Goal: Task Accomplishment & Management: Manage account settings

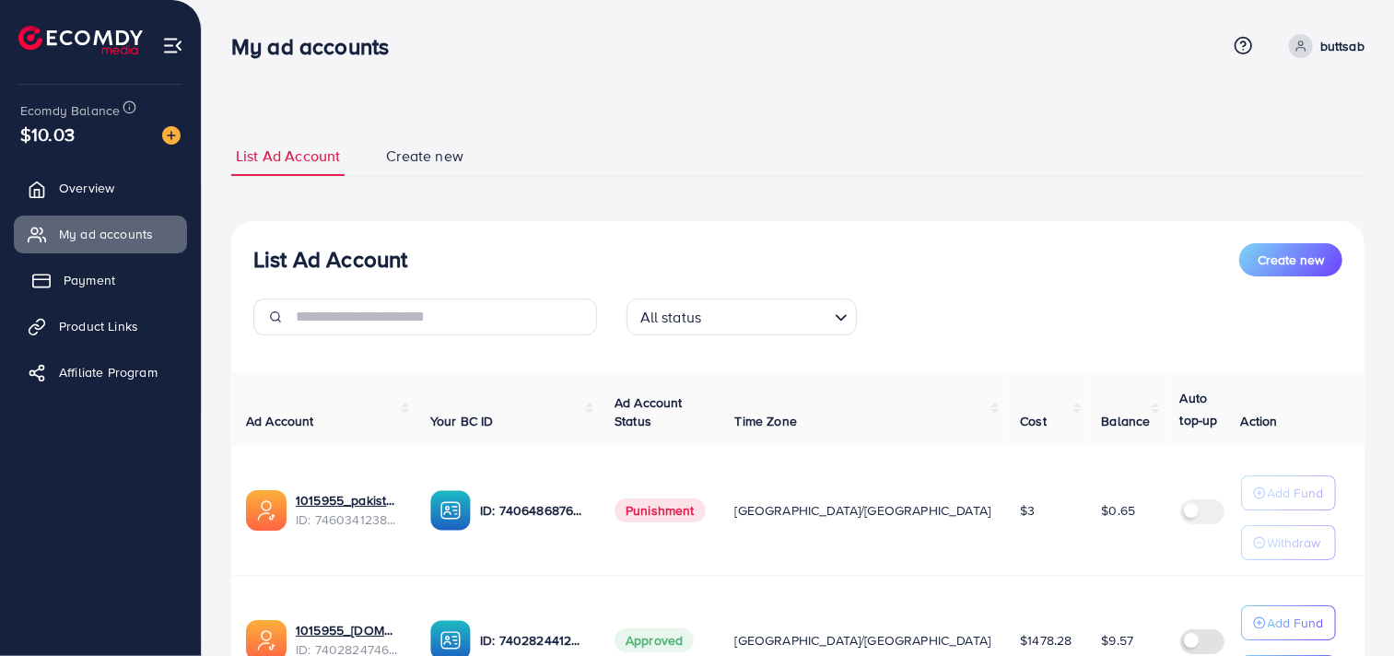
click at [109, 292] on link "Payment" at bounding box center [100, 280] width 173 height 37
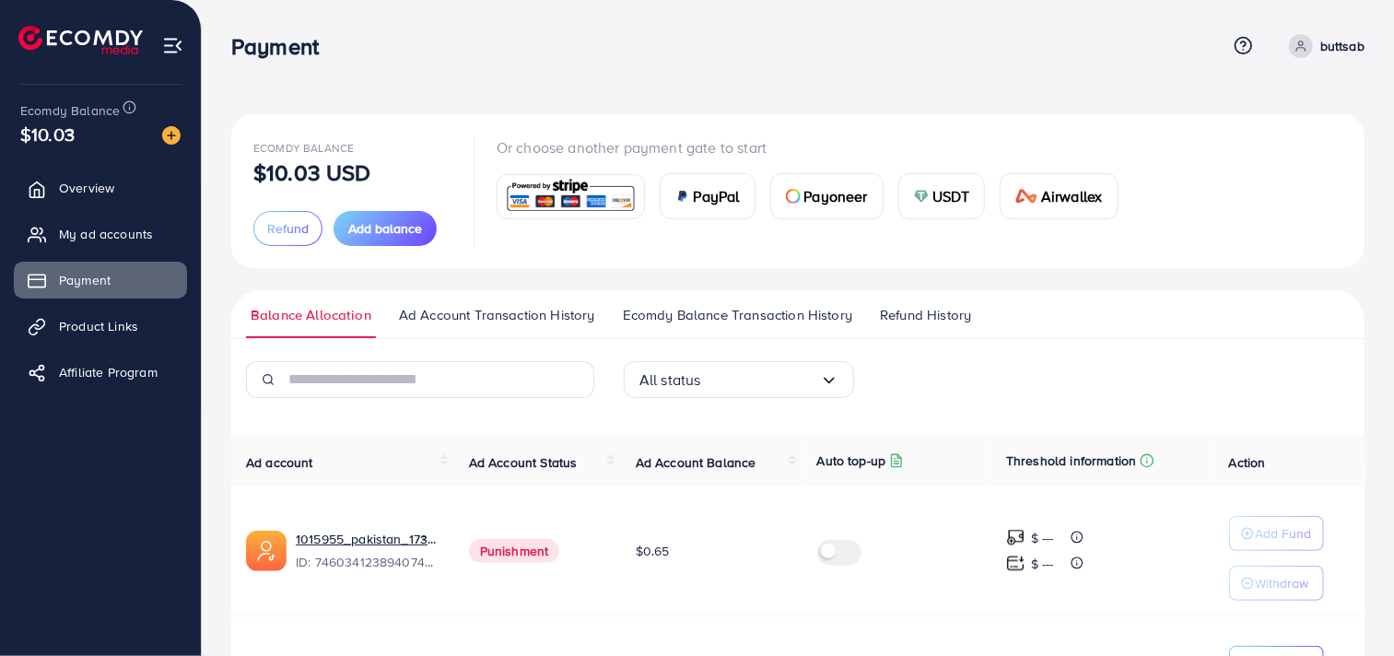
drag, startPoint x: 466, startPoint y: 547, endPoint x: 558, endPoint y: 554, distance: 91.5
click at [558, 554] on td "Punishment" at bounding box center [537, 552] width 167 height 130
click at [573, 549] on td "Punishment" at bounding box center [537, 552] width 167 height 130
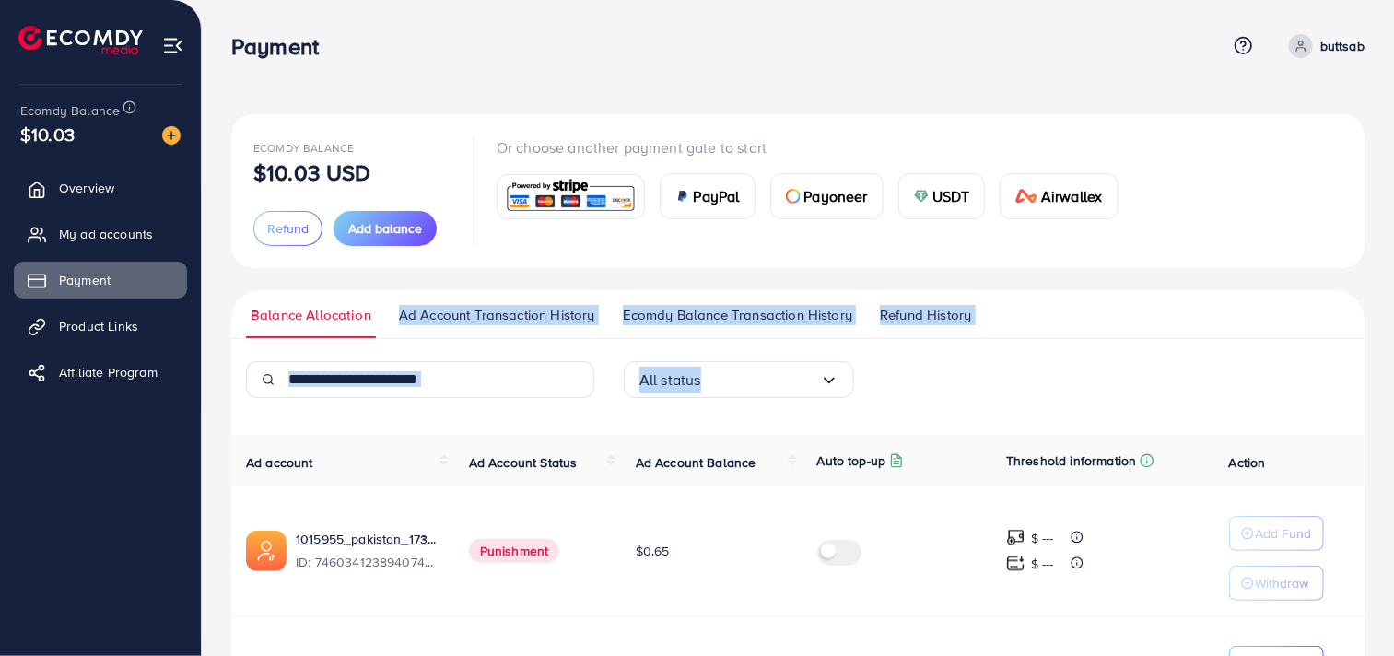
drag, startPoint x: 390, startPoint y: 327, endPoint x: 807, endPoint y: 397, distance: 423.3
click at [807, 397] on div "Balance Allocation Ad Account Transaction History Ecomdy Balance Transaction Hi…" at bounding box center [798, 542] width 1134 height 504
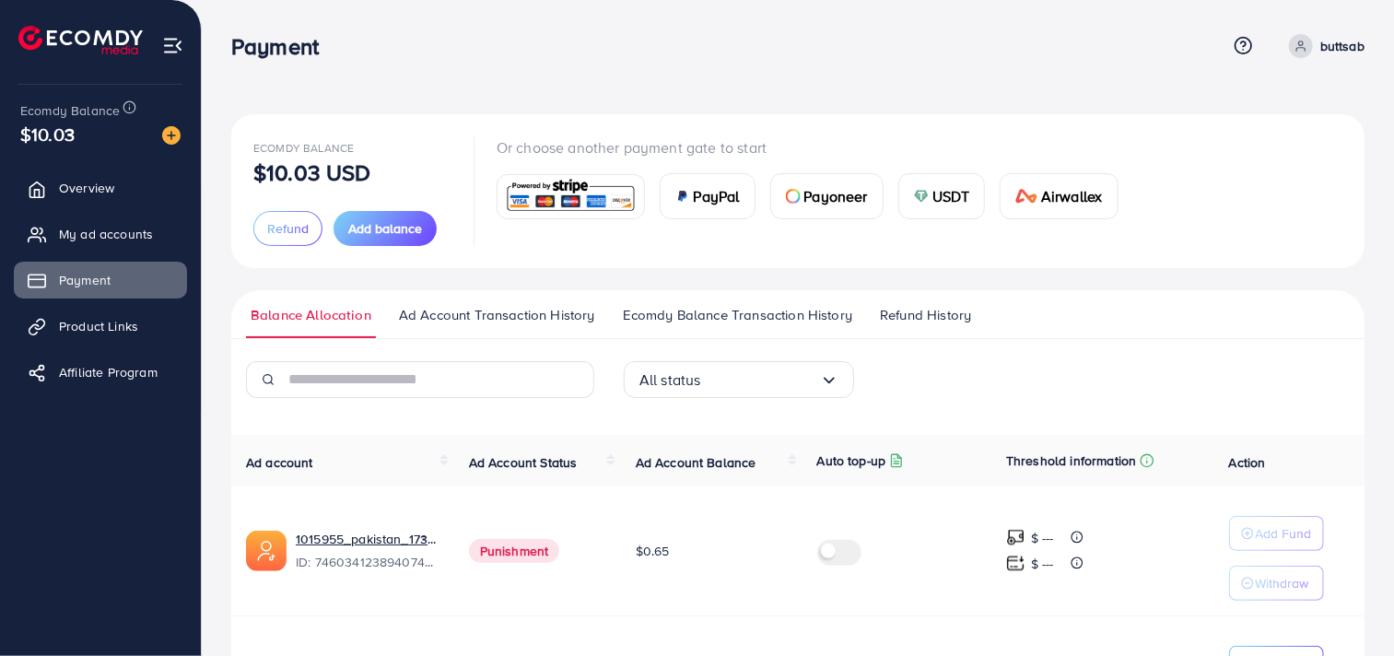
click at [679, 442] on th "Ad Account Balance" at bounding box center [712, 461] width 182 height 52
click at [887, 316] on span "Refund History" at bounding box center [925, 315] width 91 height 20
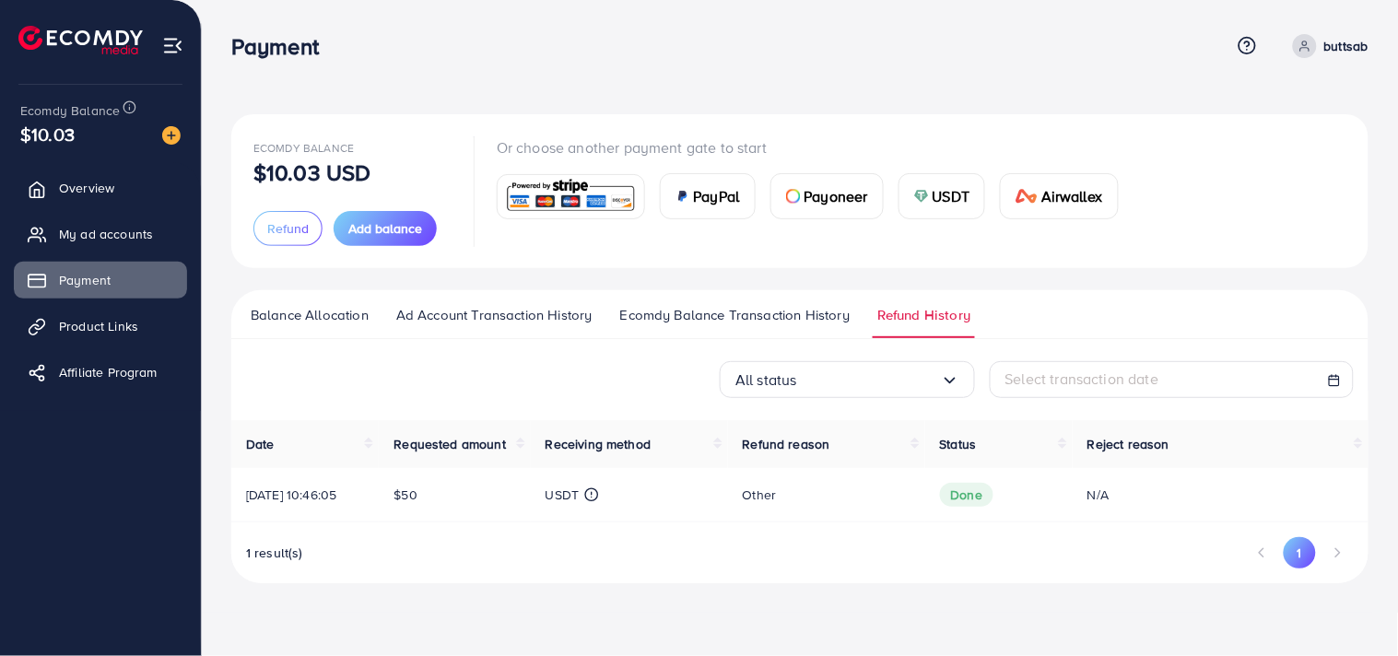
click at [794, 316] on span "Ecomdy Balance Transaction History" at bounding box center [734, 315] width 229 height 20
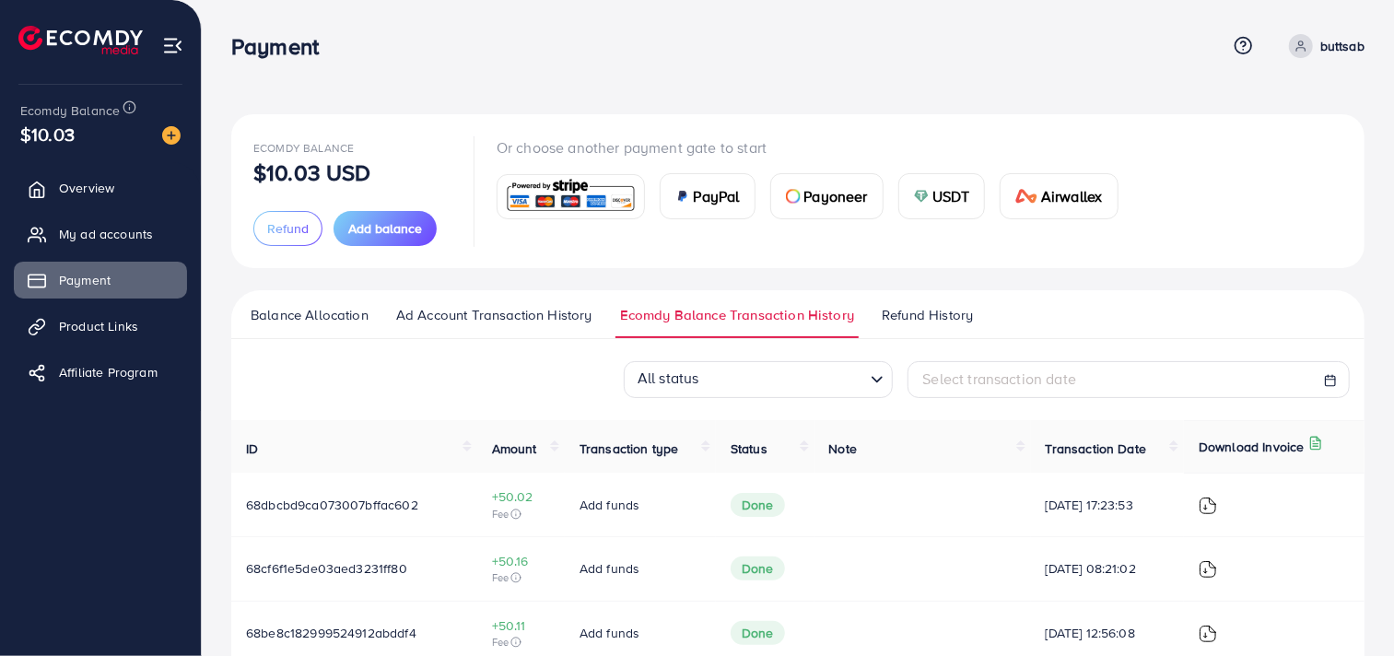
scroll to position [6, 0]
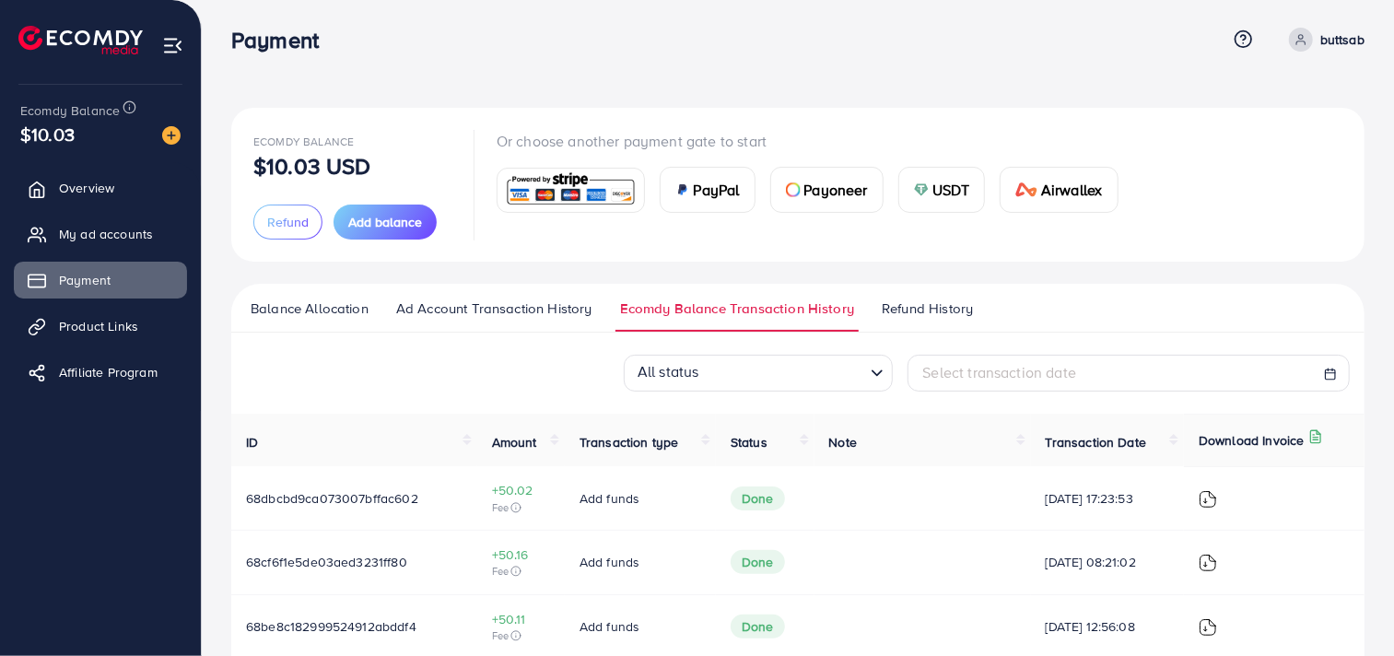
click at [421, 297] on ul "Balance Allocation Ad Account Transaction History Ecomdy Balance Transaction Hi…" at bounding box center [798, 308] width 1134 height 49
click at [427, 301] on span "Ad Account Transaction History" at bounding box center [494, 309] width 196 height 20
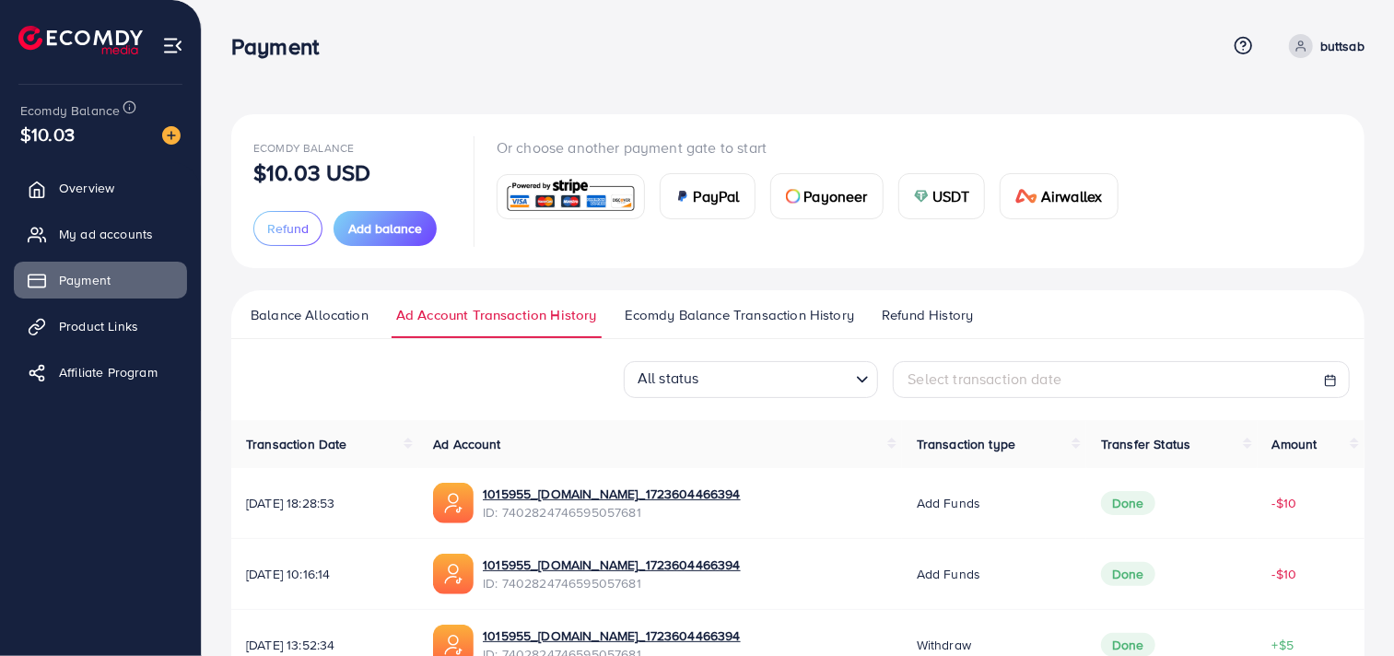
click at [345, 314] on span "Balance Allocation" at bounding box center [310, 315] width 118 height 20
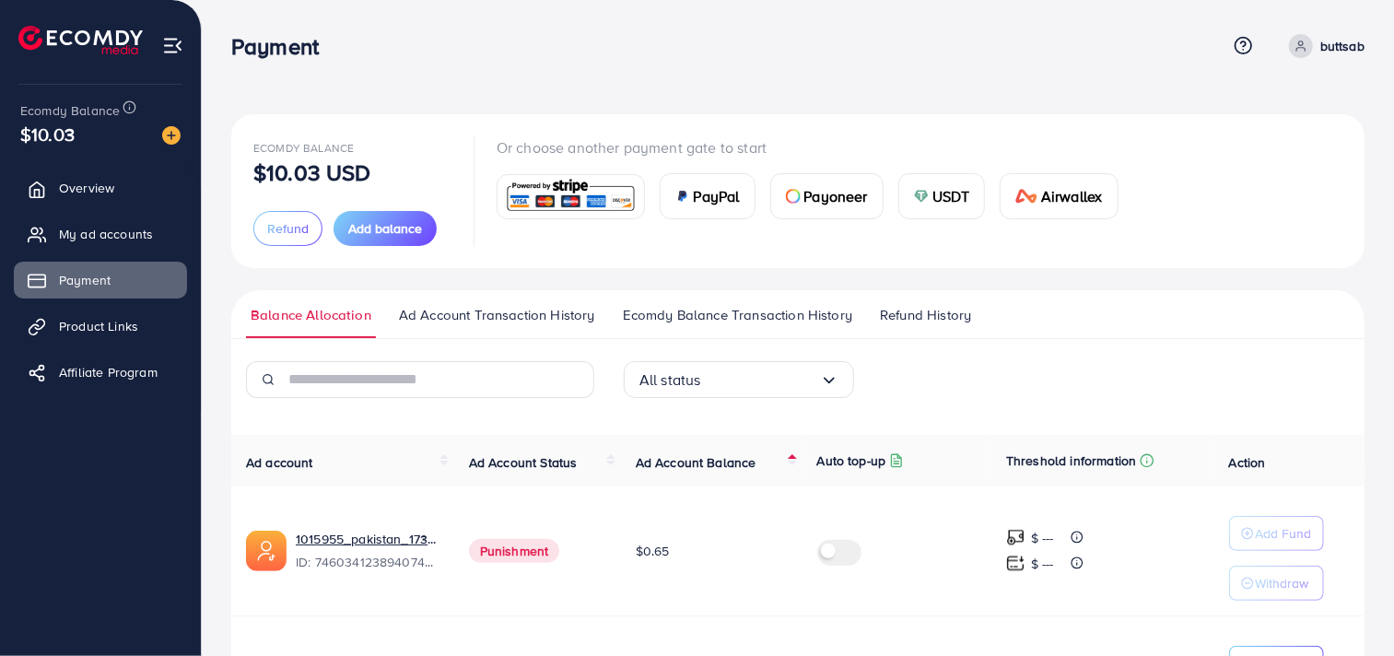
click at [164, 135] on img at bounding box center [171, 135] width 18 height 18
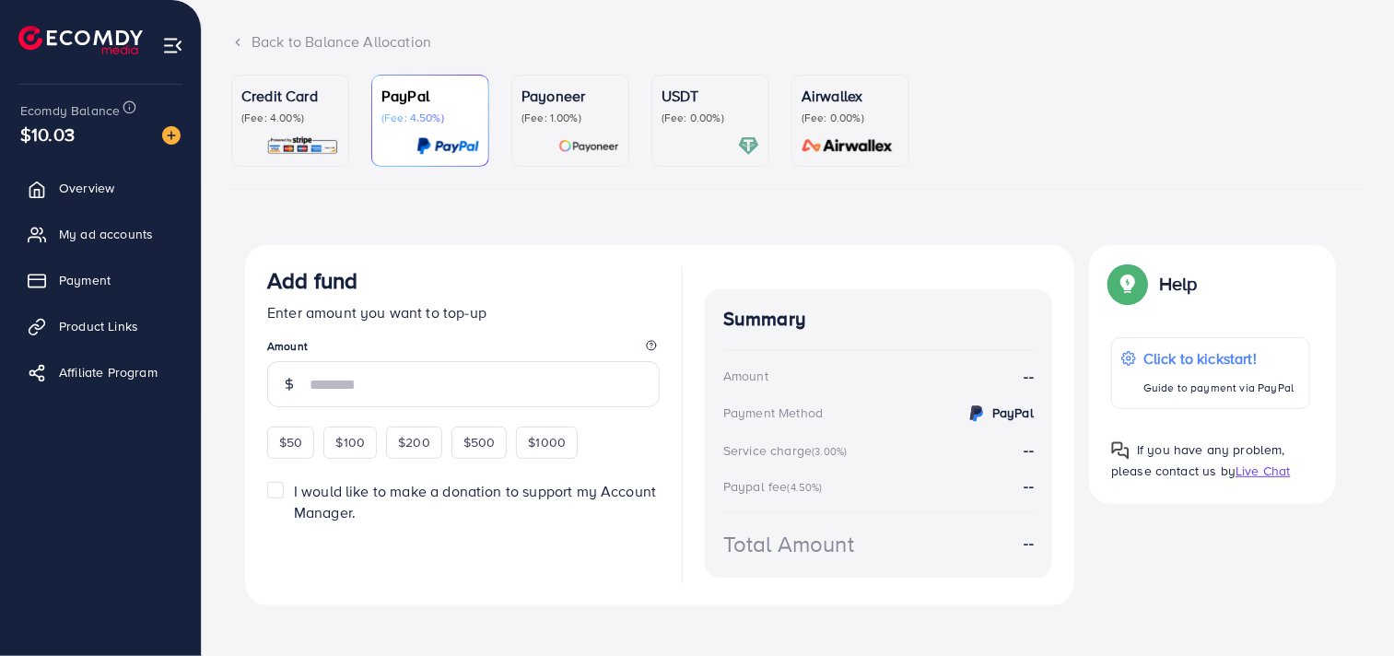
scroll to position [121, 0]
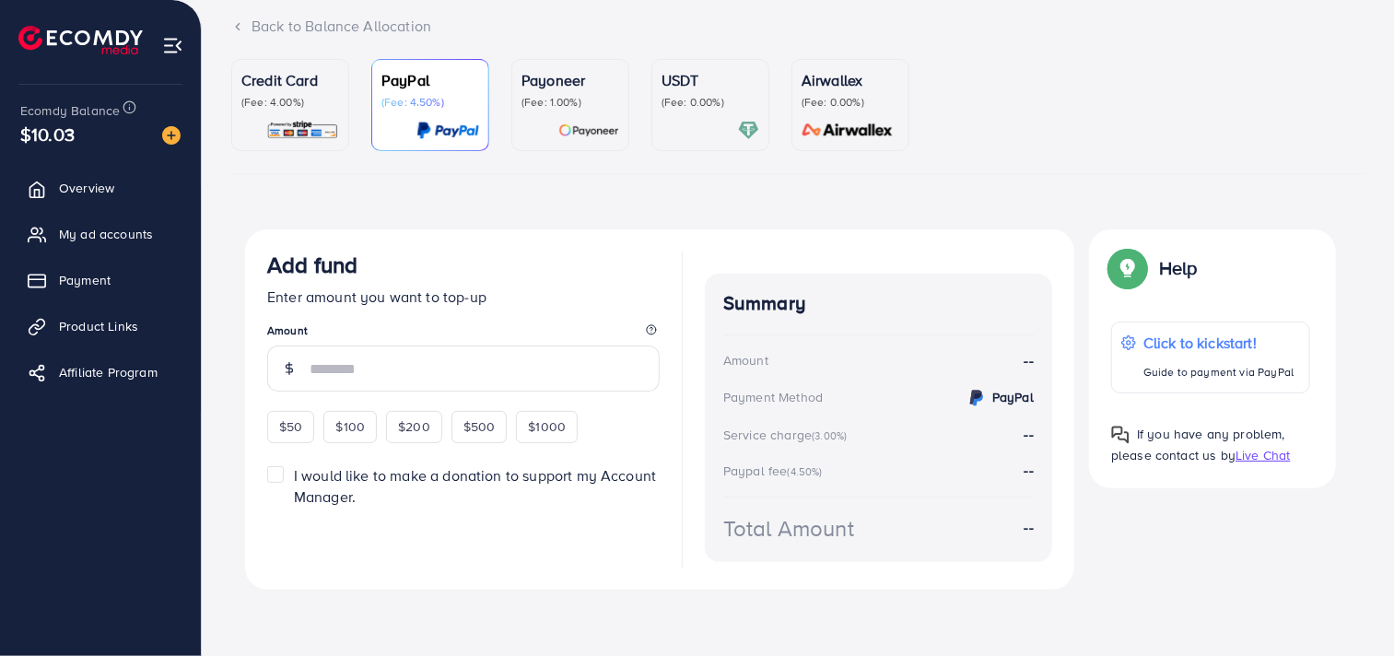
click at [705, 112] on div "USDT (Fee: 0.00%)" at bounding box center [711, 105] width 98 height 72
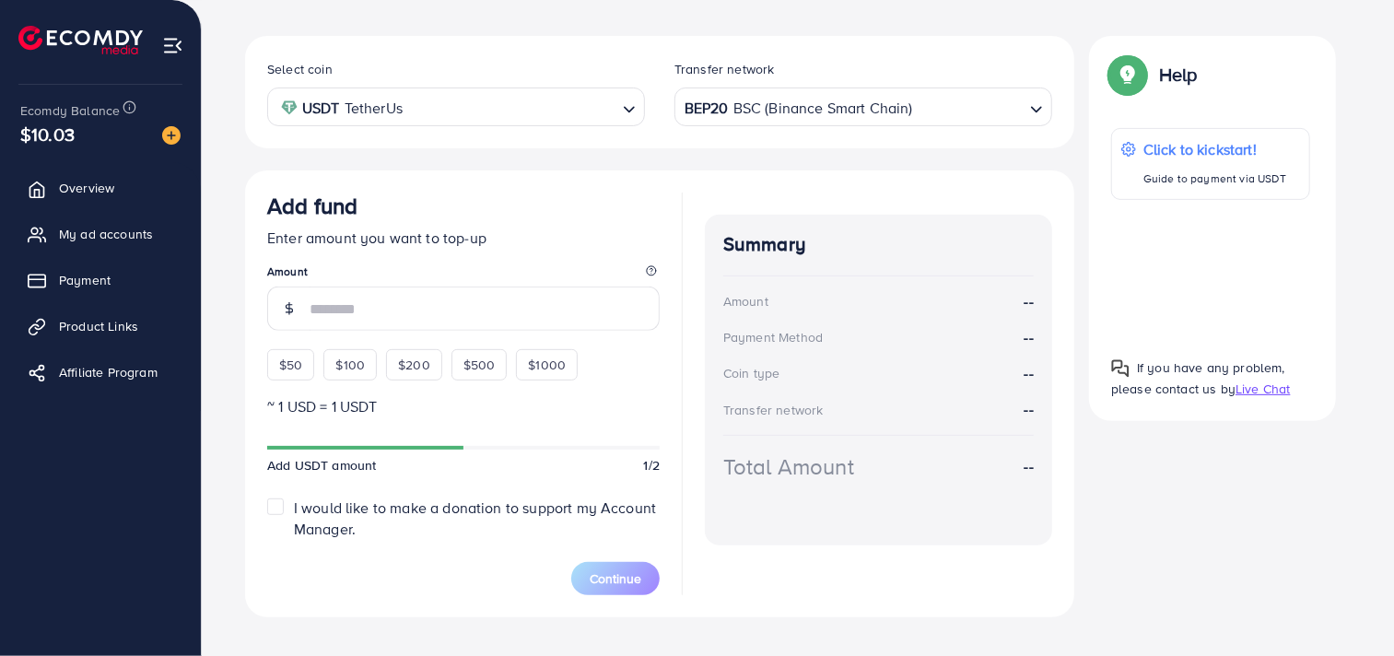
scroll to position [341, 0]
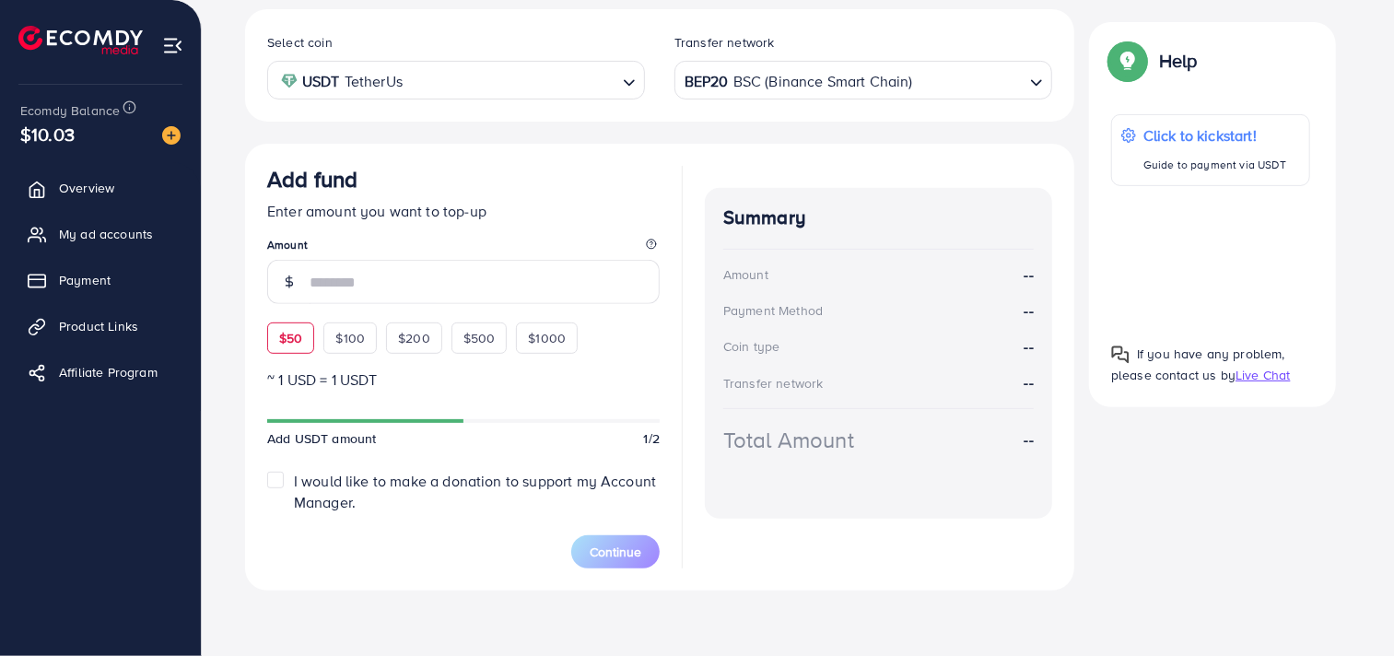
click at [292, 352] on div "$50" at bounding box center [290, 338] width 47 height 31
type input "**"
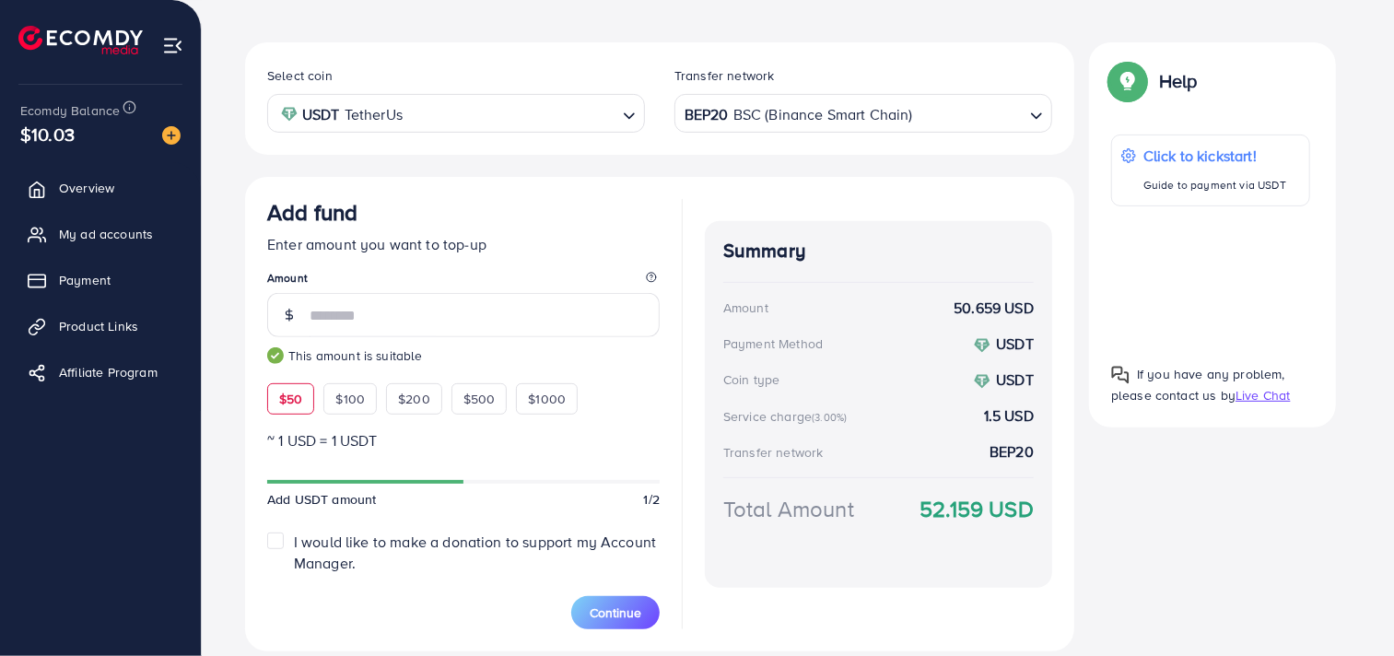
scroll to position [307, 0]
click at [823, 129] on div "BEP20 BSC (Binance Smart Chain) Loading..." at bounding box center [864, 114] width 378 height 38
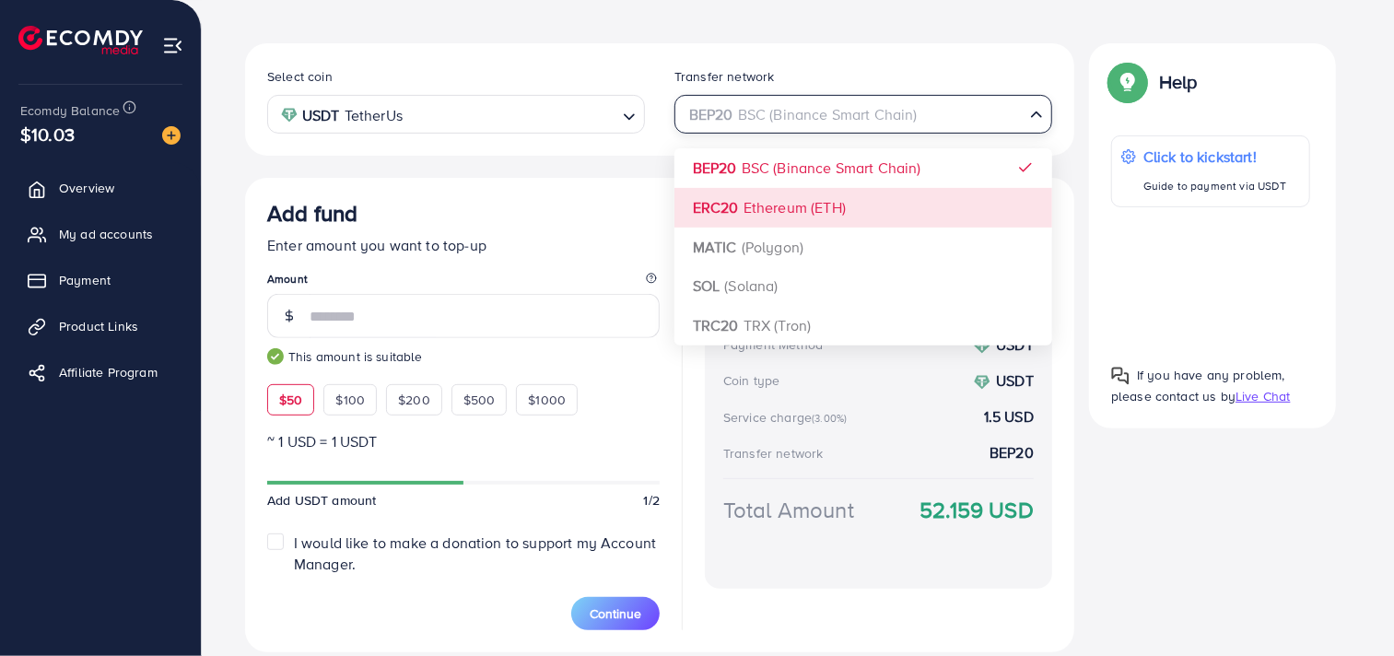
click at [809, 192] on div "Select coin USDT TetherUs Loading... Transfer network BEP20 BSC (Binance Smart …" at bounding box center [659, 347] width 829 height 609
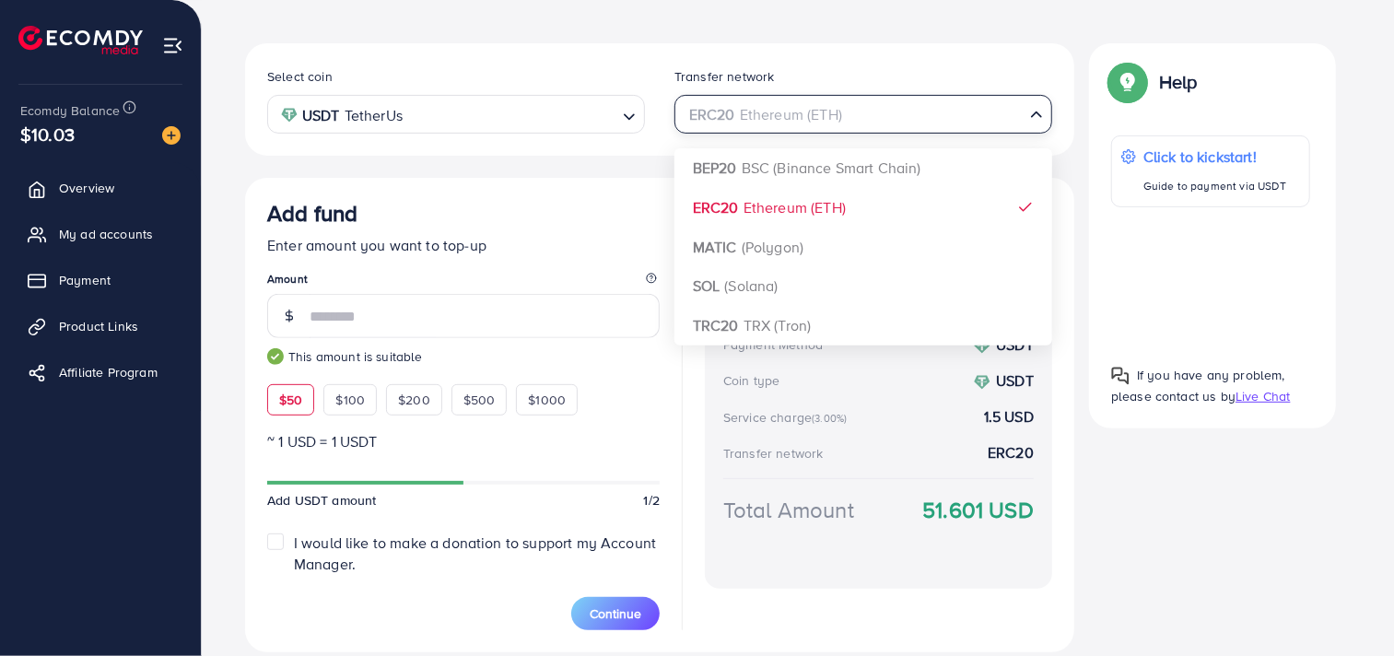
click at [872, 102] on input "Search for option" at bounding box center [853, 114] width 340 height 29
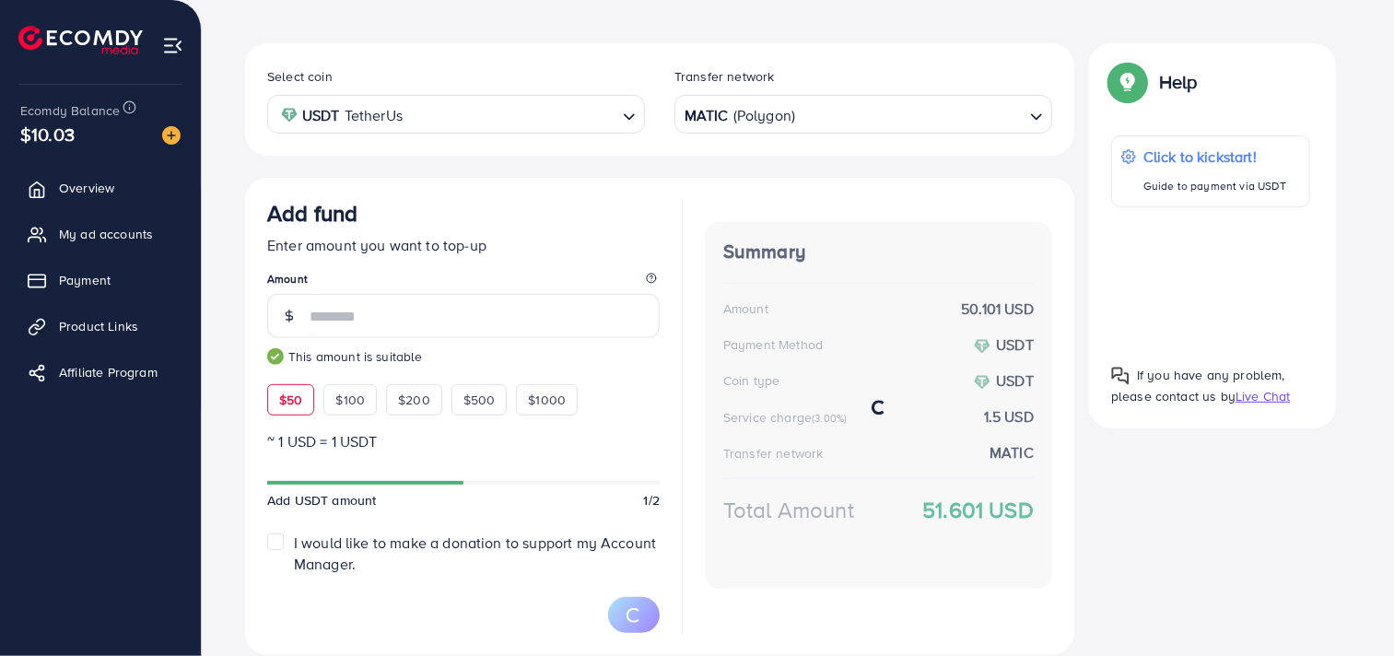
click at [771, 234] on div "Select coin USDT TetherUs Loading... Transfer network MATIC (Polygon) Loading..…" at bounding box center [659, 349] width 829 height 612
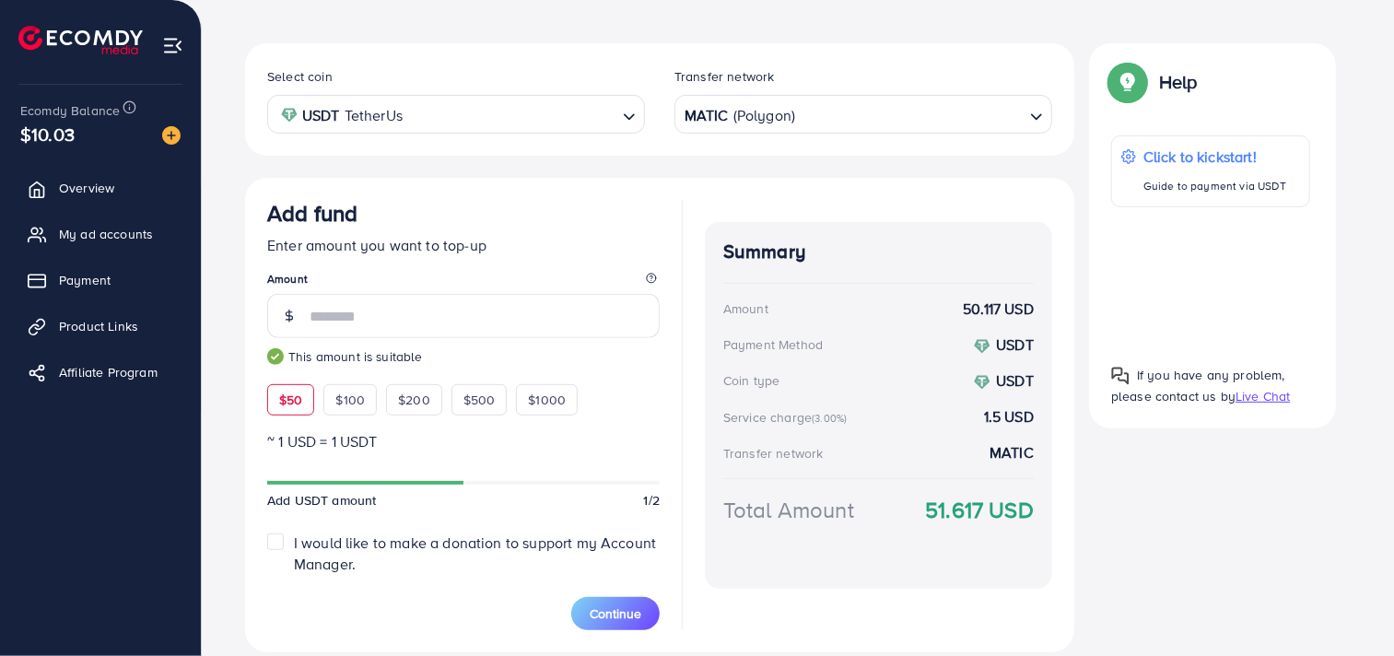
click at [859, 123] on input "Search for option" at bounding box center [910, 114] width 226 height 29
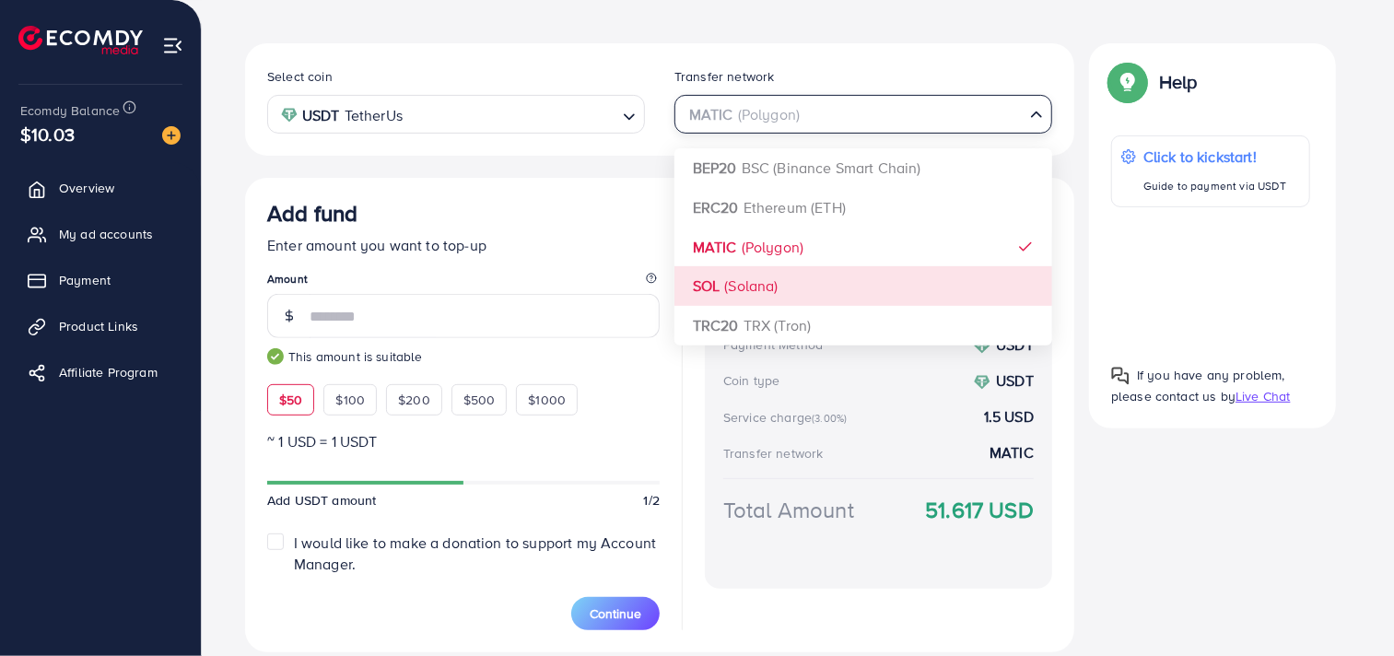
click at [781, 292] on div "Select coin USDT TetherUs Loading... Transfer network MATIC (Polygon) Loading..…" at bounding box center [659, 347] width 829 height 609
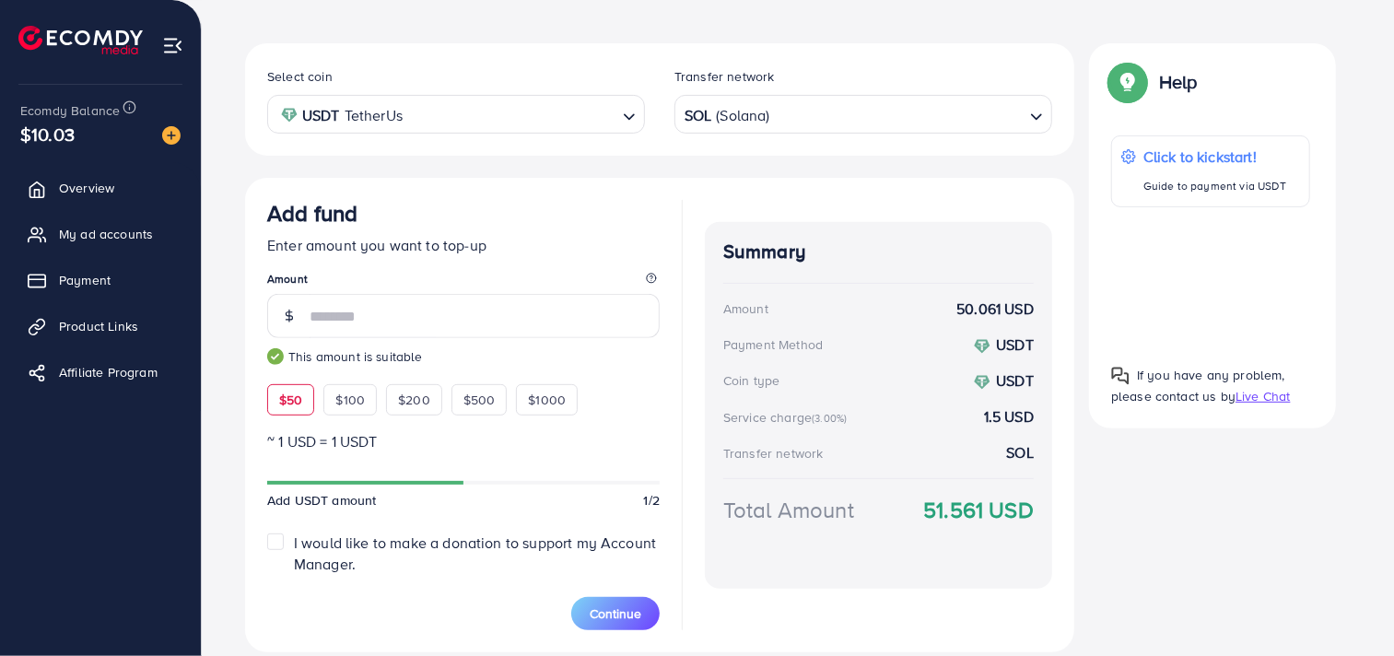
click at [836, 100] on input "Search for option" at bounding box center [897, 114] width 251 height 29
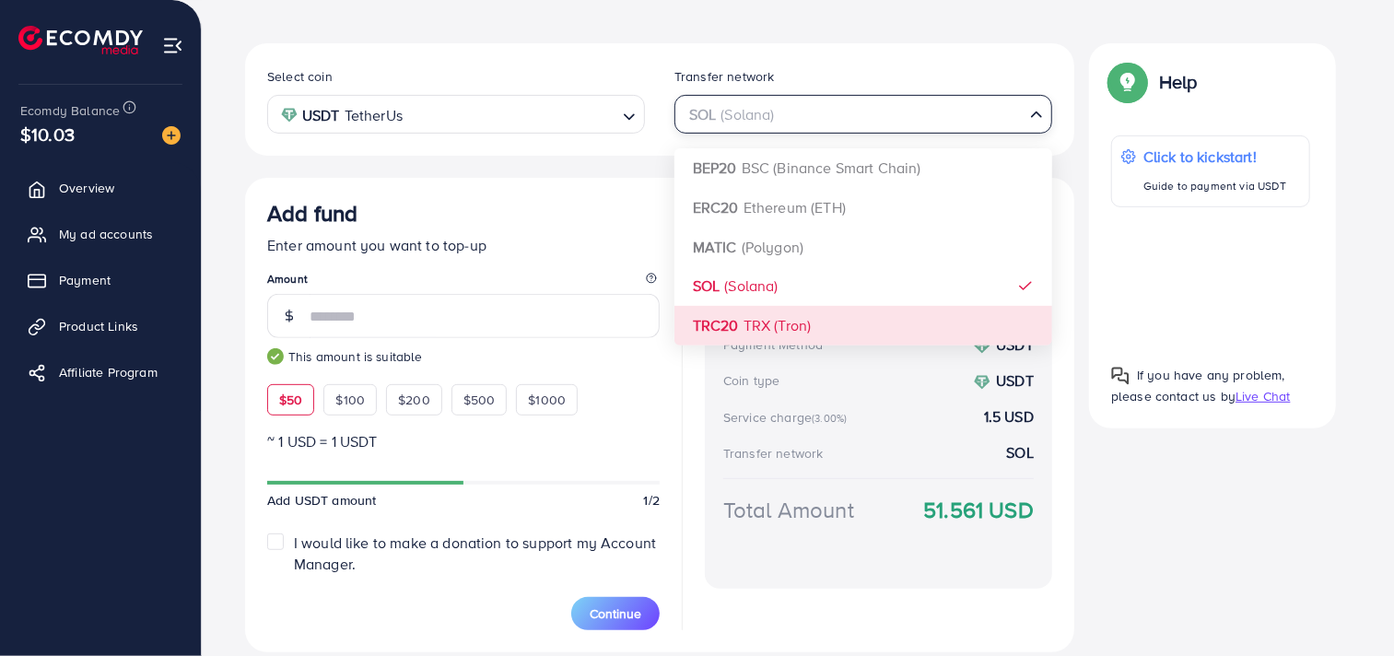
click at [747, 308] on div "Select coin USDT TetherUs Loading... Transfer network SOL (Solana) Loading... B…" at bounding box center [659, 347] width 829 height 609
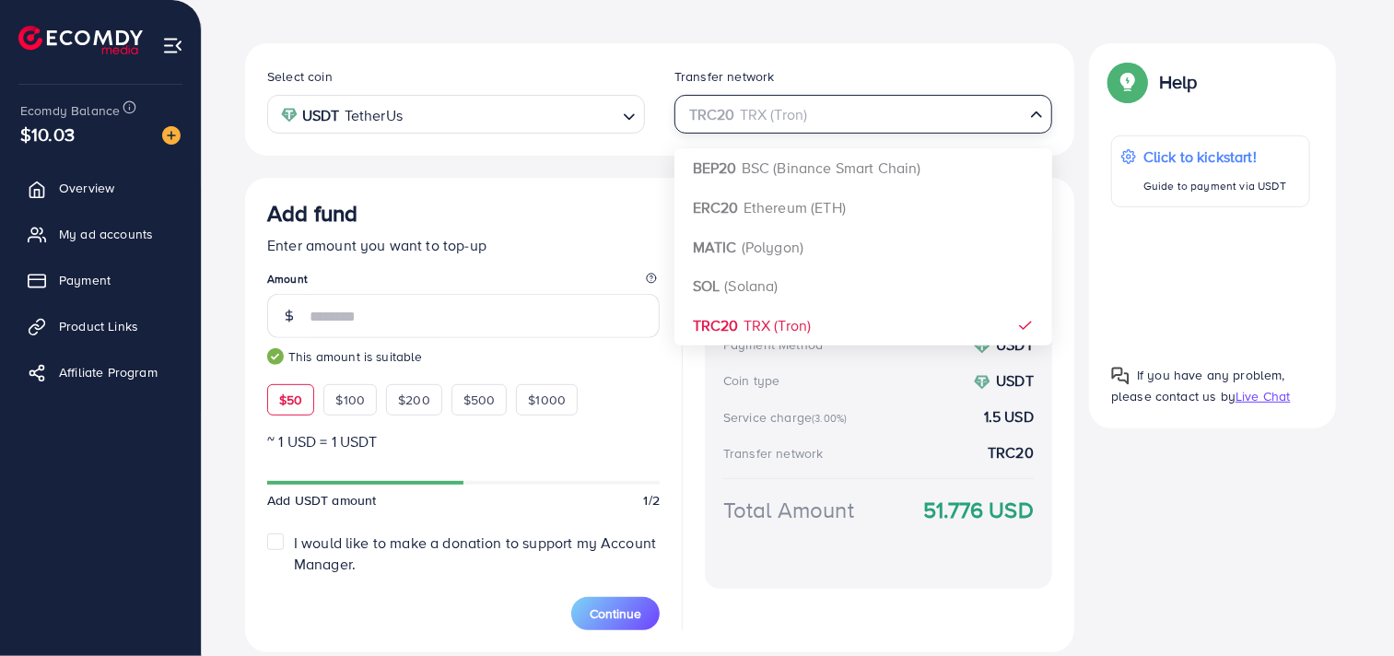
click at [816, 104] on input "Search for option" at bounding box center [853, 114] width 340 height 29
drag, startPoint x: 820, startPoint y: 104, endPoint x: 675, endPoint y: 98, distance: 145.7
drag, startPoint x: 675, startPoint y: 98, endPoint x: 655, endPoint y: 120, distance: 29.4
click at [655, 120] on div "Select coin USDT TetherUs Loading..." at bounding box center [456, 99] width 407 height 68
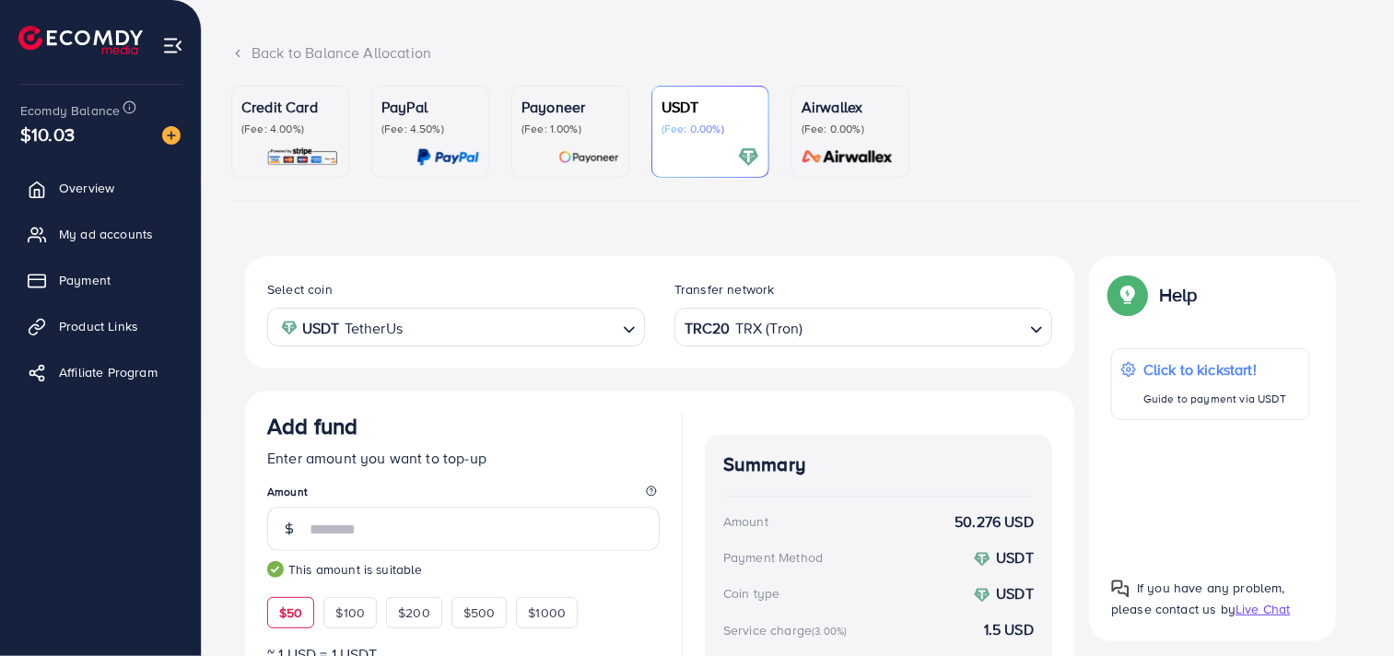
scroll to position [0, 0]
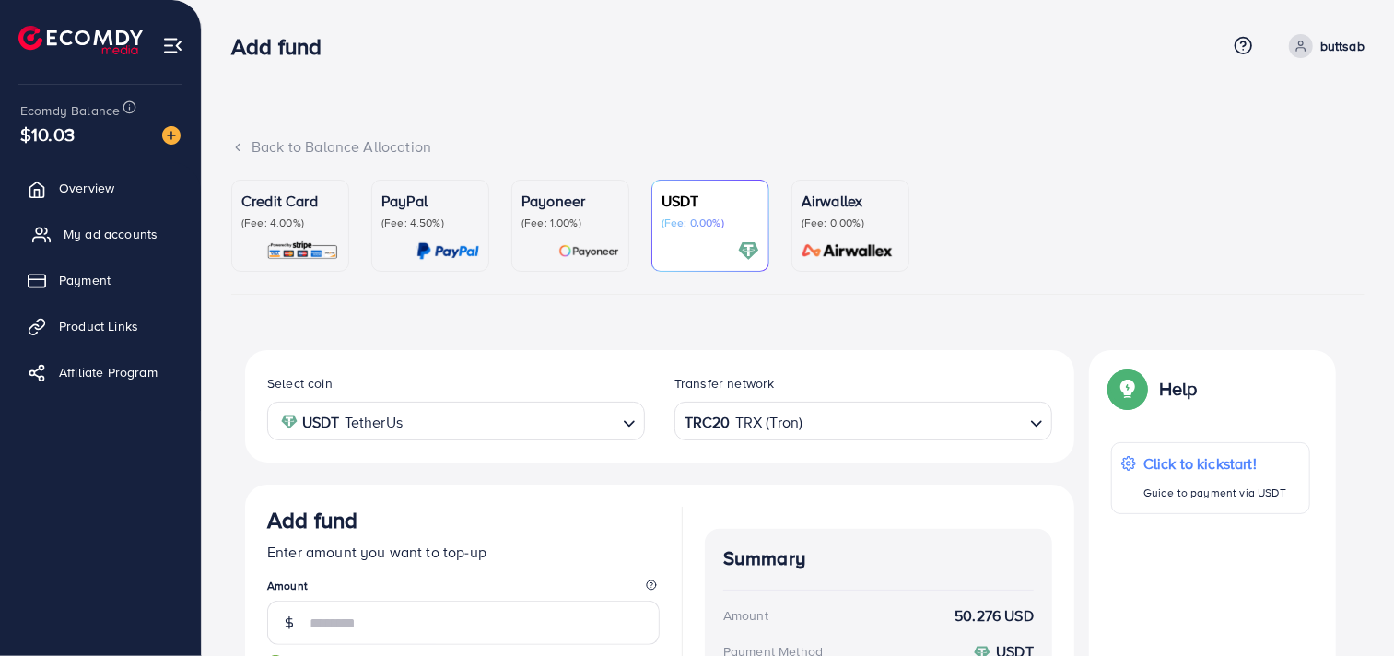
click at [65, 229] on span "My ad accounts" at bounding box center [111, 234] width 94 height 18
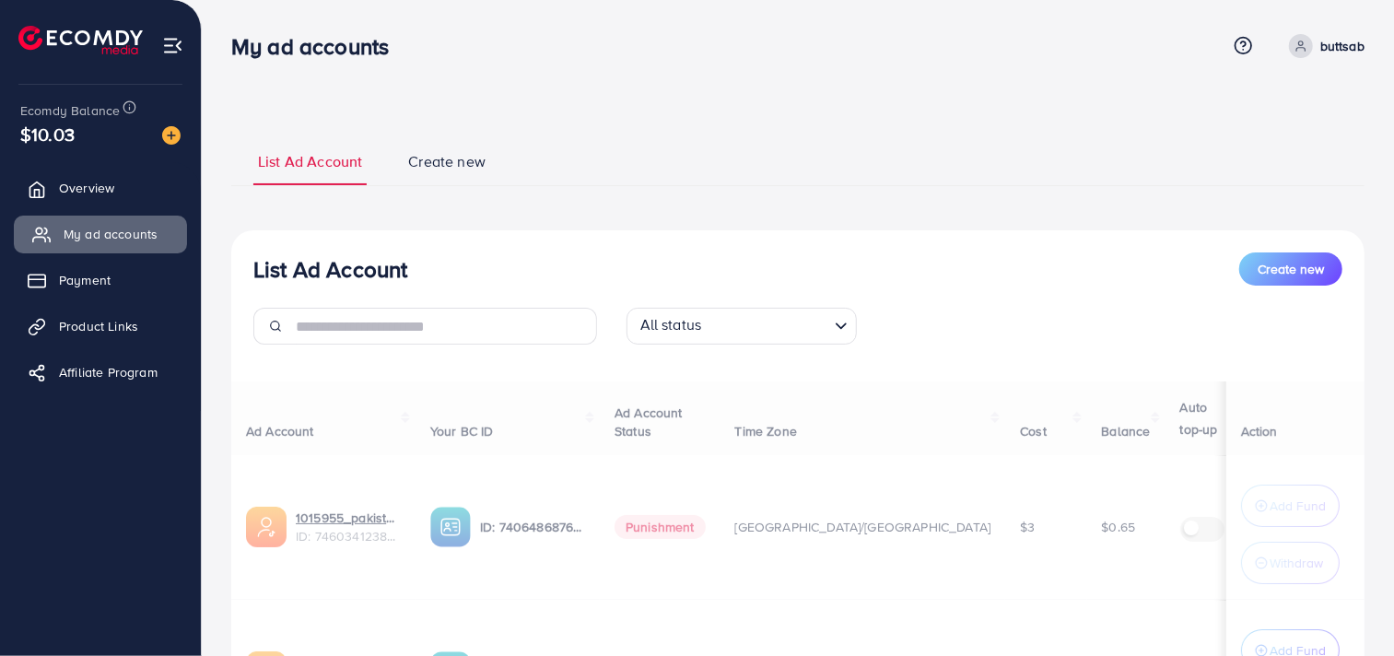
select select
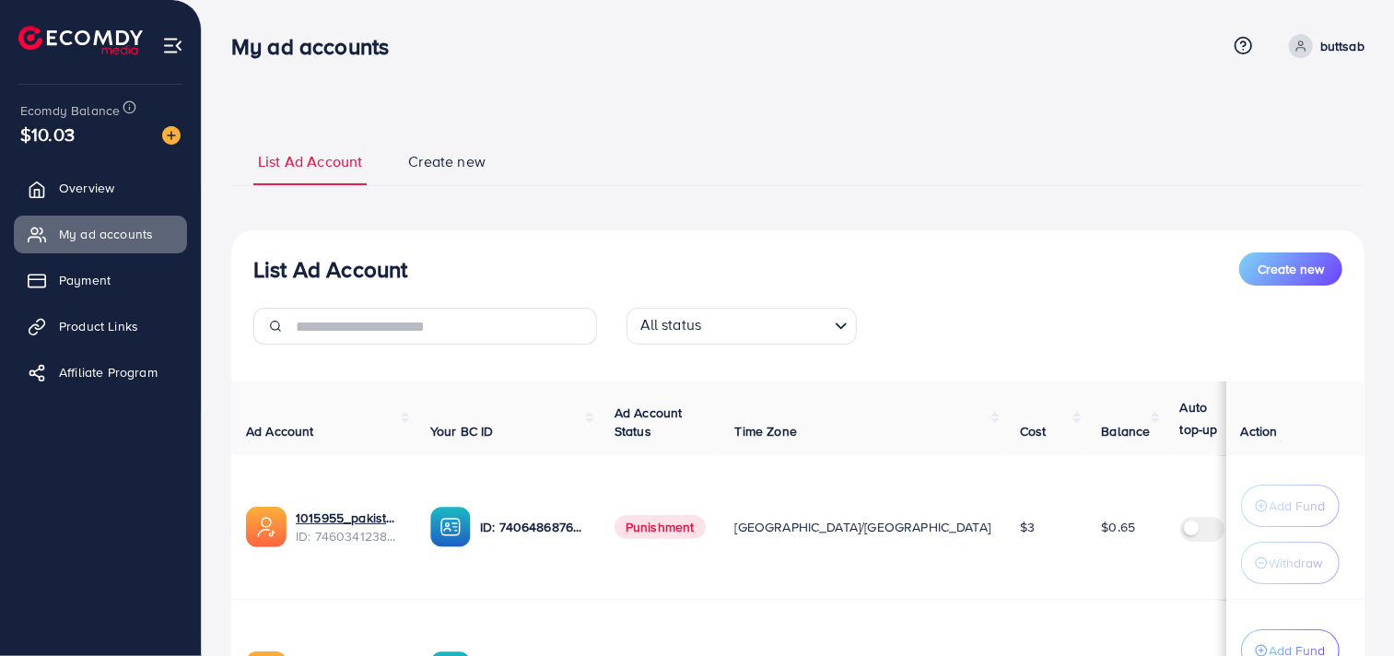
click at [449, 145] on ul "List Ad Account Create new" at bounding box center [798, 161] width 1134 height 50
click at [436, 161] on span "Create new" at bounding box center [446, 161] width 77 height 21
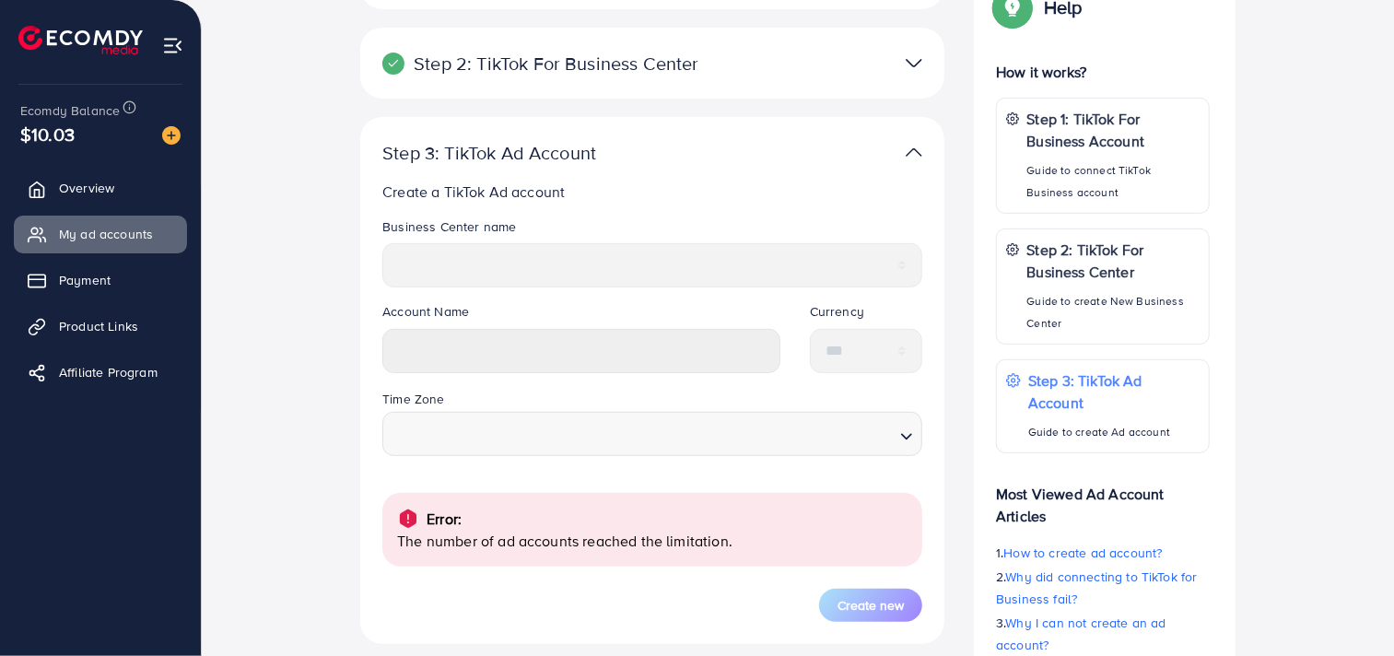
scroll to position [311, 0]
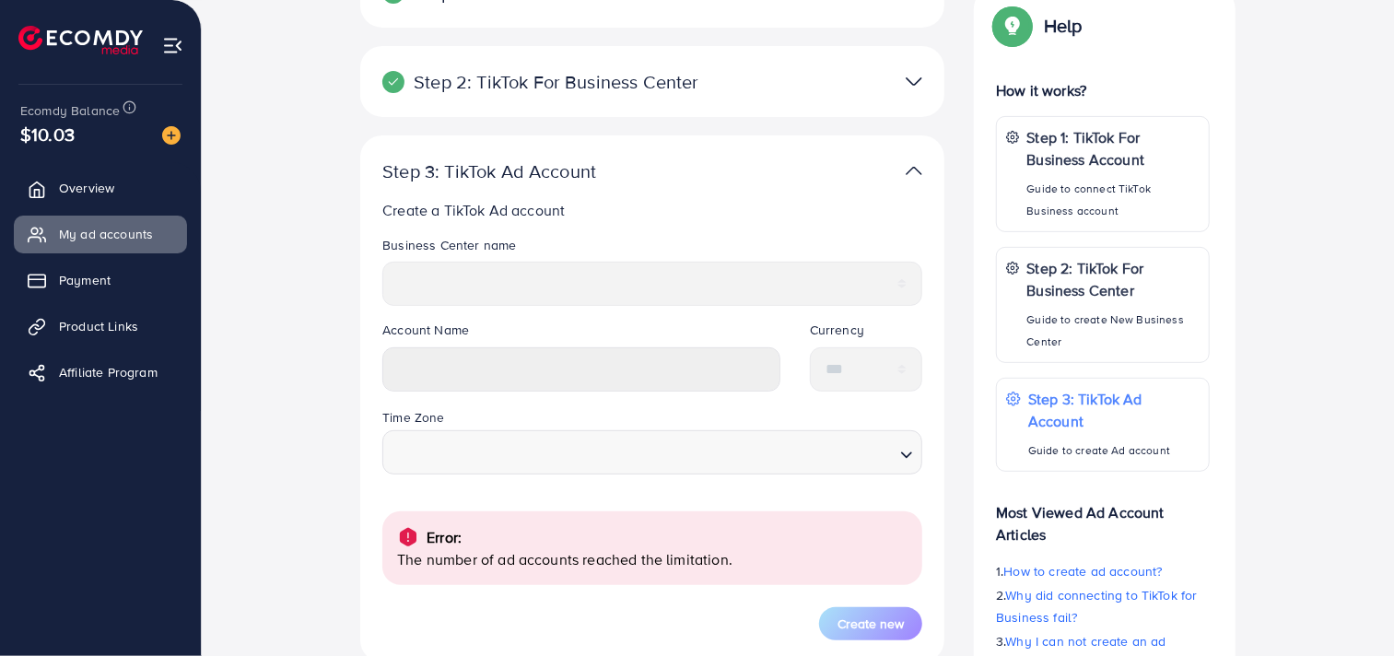
click at [444, 393] on div "Account Name" at bounding box center [582, 363] width 428 height 85
click at [647, 551] on p "The number of ad accounts reached the limitation." at bounding box center [652, 559] width 511 height 22
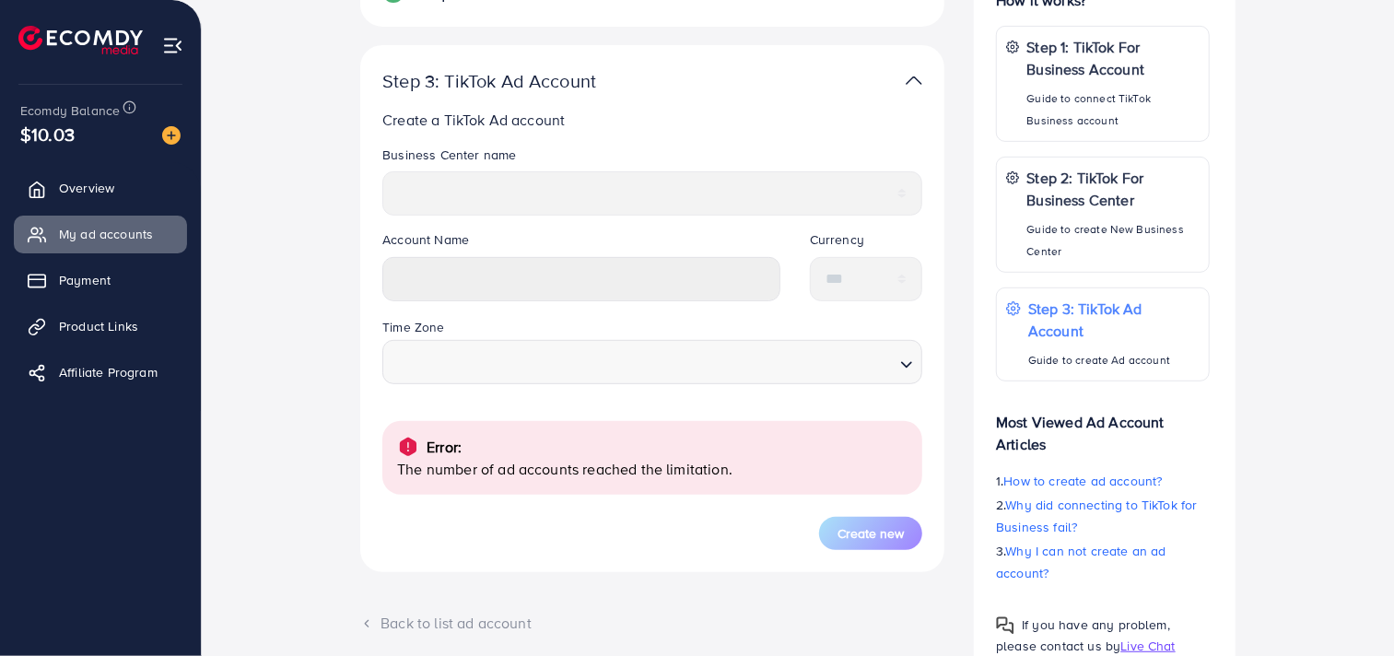
scroll to position [475, 0]
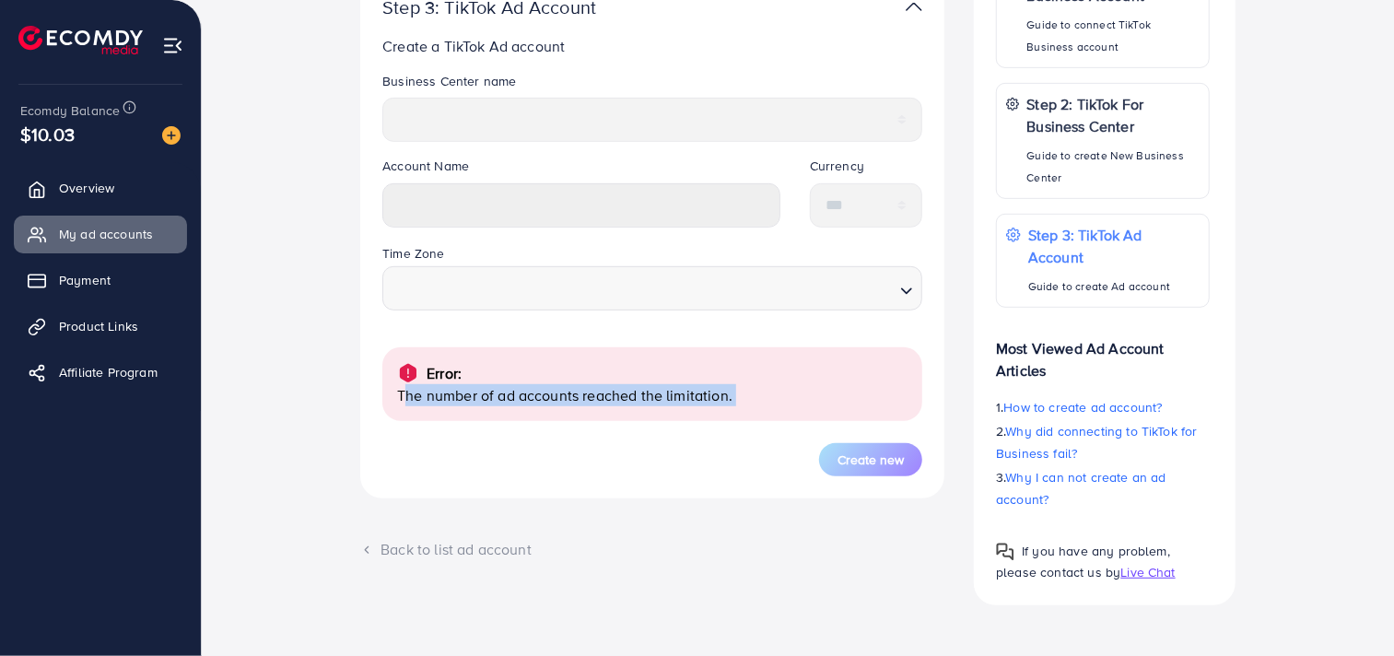
drag, startPoint x: 397, startPoint y: 407, endPoint x: 640, endPoint y: 424, distance: 242.9
click at [640, 424] on form "**********" at bounding box center [652, 274] width 540 height 405
click at [442, 550] on div "Back to list ad account" at bounding box center [652, 549] width 584 height 21
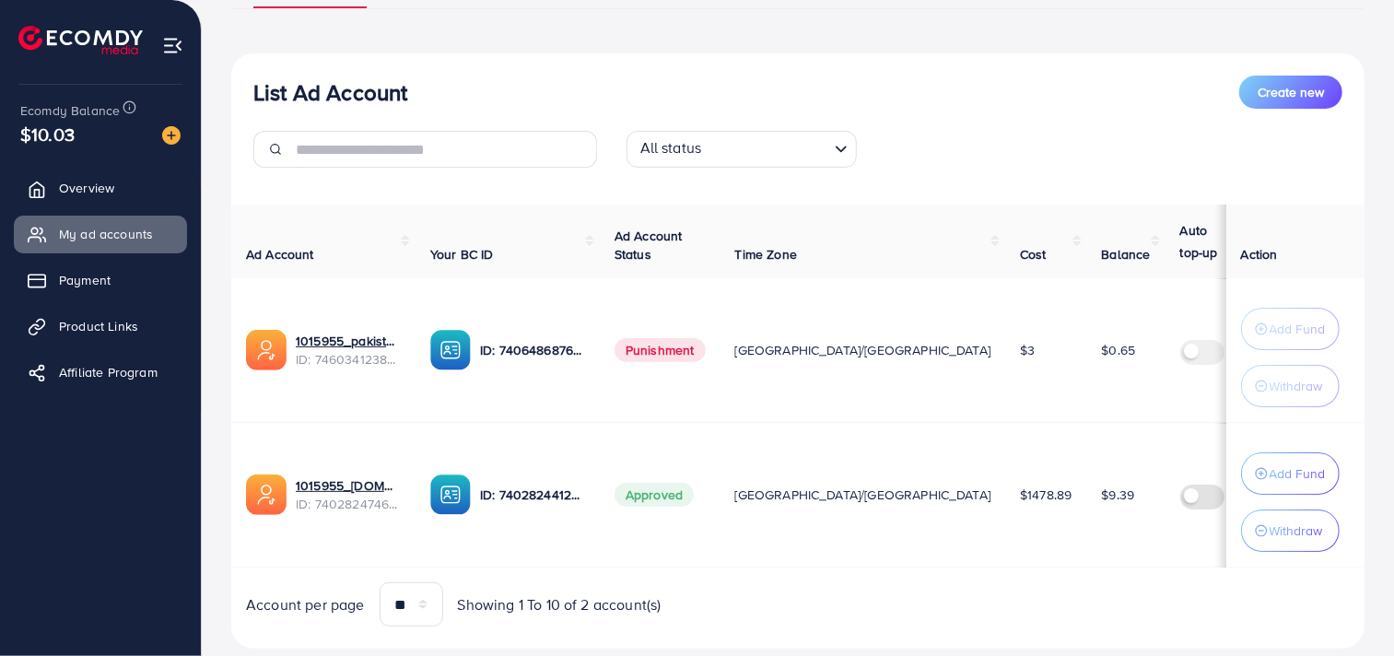
scroll to position [222, 0]
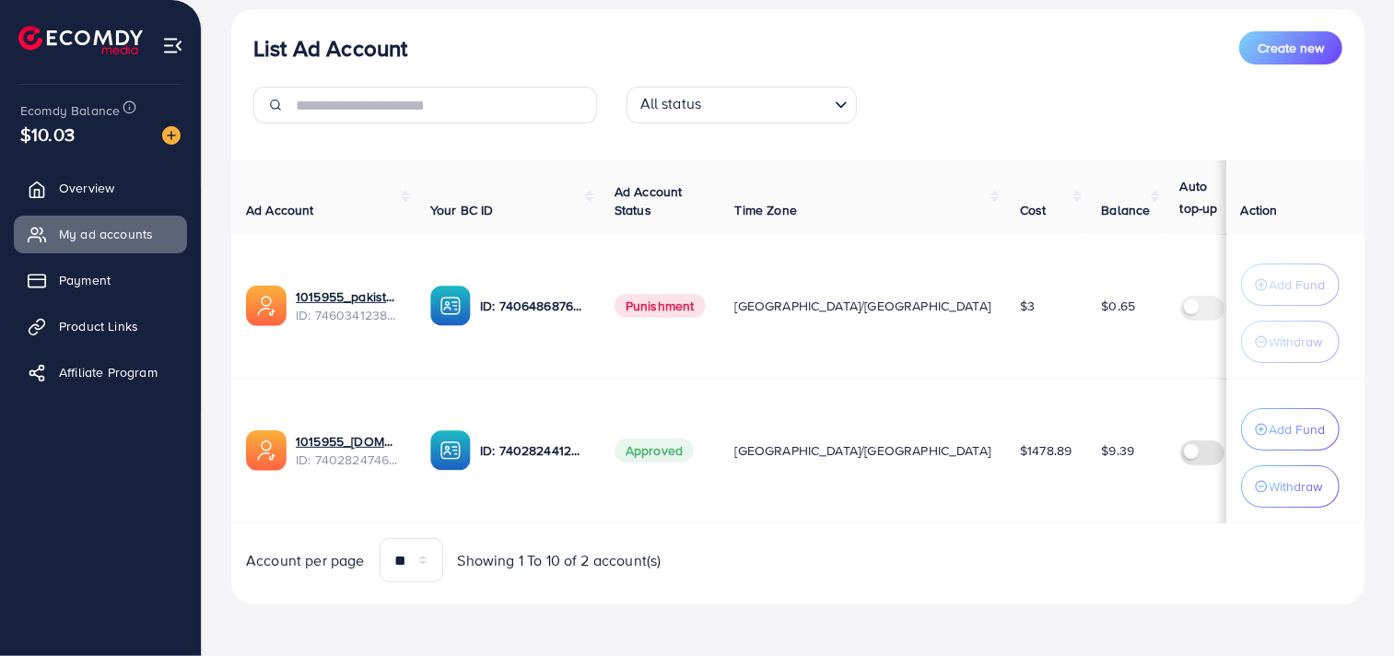
drag, startPoint x: 834, startPoint y: 318, endPoint x: 858, endPoint y: 316, distance: 24.0
click at [1005, 316] on td "$3" at bounding box center [1045, 306] width 81 height 145
drag, startPoint x: 601, startPoint y: 327, endPoint x: 1066, endPoint y: 323, distance: 465.4
click at [1066, 323] on tr "1015955_pakistan_1736996056634 ID: 7460341238940745744 ID: 7406486876917432336 …" at bounding box center [887, 306] width 1312 height 145
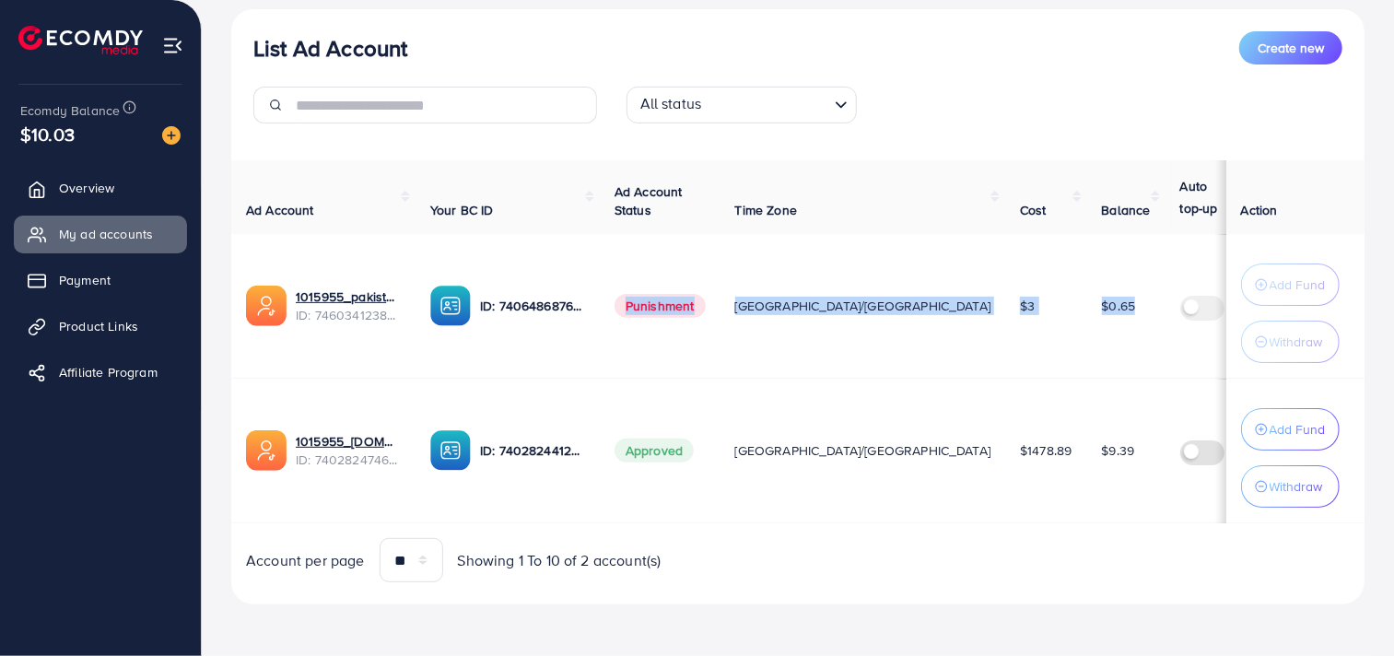
click at [1005, 375] on td "$3" at bounding box center [1045, 306] width 81 height 145
drag, startPoint x: 512, startPoint y: 318, endPoint x: 1130, endPoint y: 310, distance: 617.5
click at [1130, 310] on tr "1015955_pakistan_1736996056634 ID: 7460341238940745744 ID: 7406486876917432336 …" at bounding box center [887, 306] width 1312 height 145
click at [1005, 369] on td "$3" at bounding box center [1045, 306] width 81 height 145
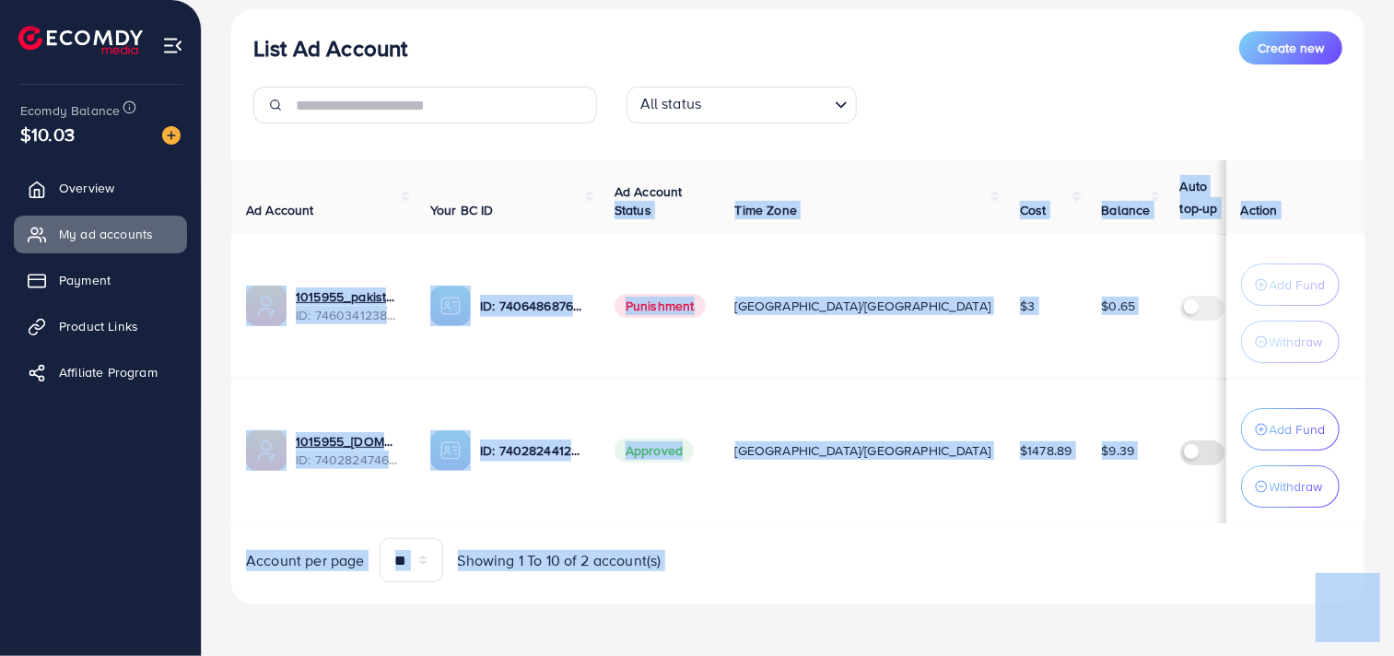
drag, startPoint x: 467, startPoint y: 278, endPoint x: 602, endPoint y: 199, distance: 156.2
click at [538, 275] on td "ID: 7406486876917432336" at bounding box center [508, 306] width 184 height 145
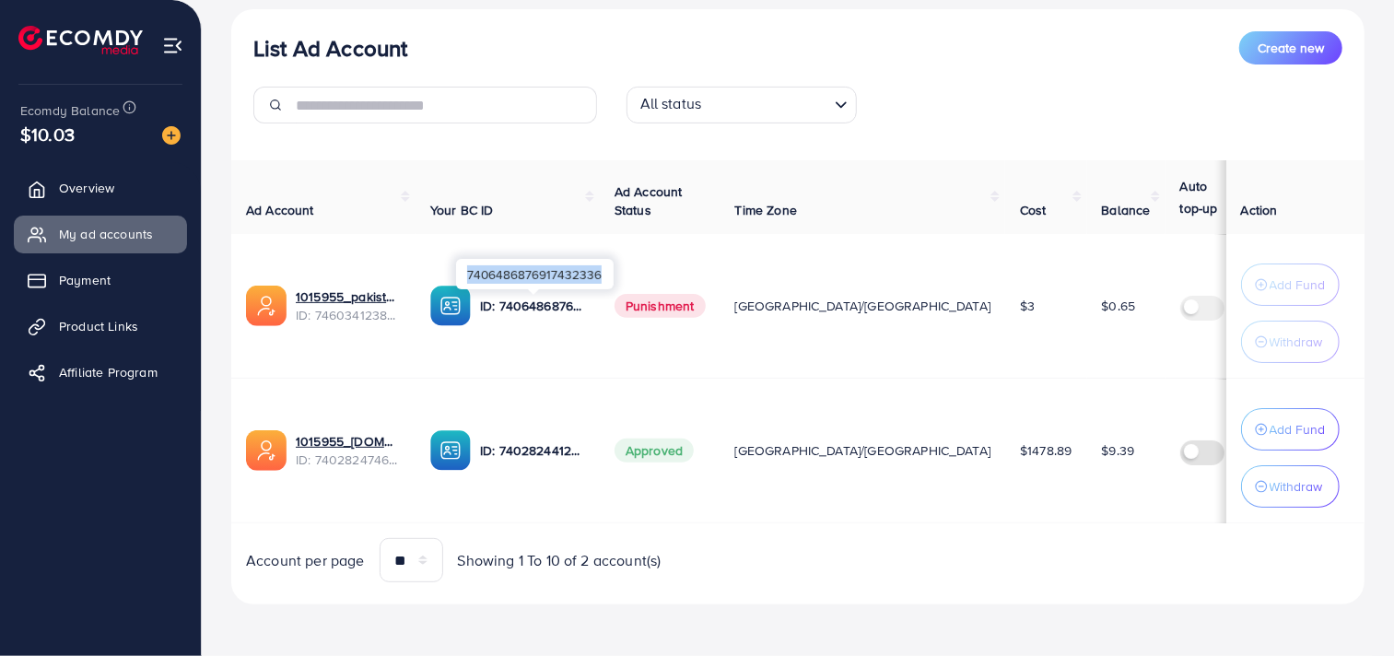
drag, startPoint x: 463, startPoint y: 271, endPoint x: 611, endPoint y: 286, distance: 149.1
click at [611, 286] on div "7406486876917432336" at bounding box center [535, 273] width 158 height 41
click at [702, 18] on div "List Ad Account Create new All status Loading... Ad Account Your BC ID Ad Accou…" at bounding box center [798, 306] width 1134 height 595
click at [857, 61] on div "List Ad Account Create new" at bounding box center [797, 47] width 1089 height 33
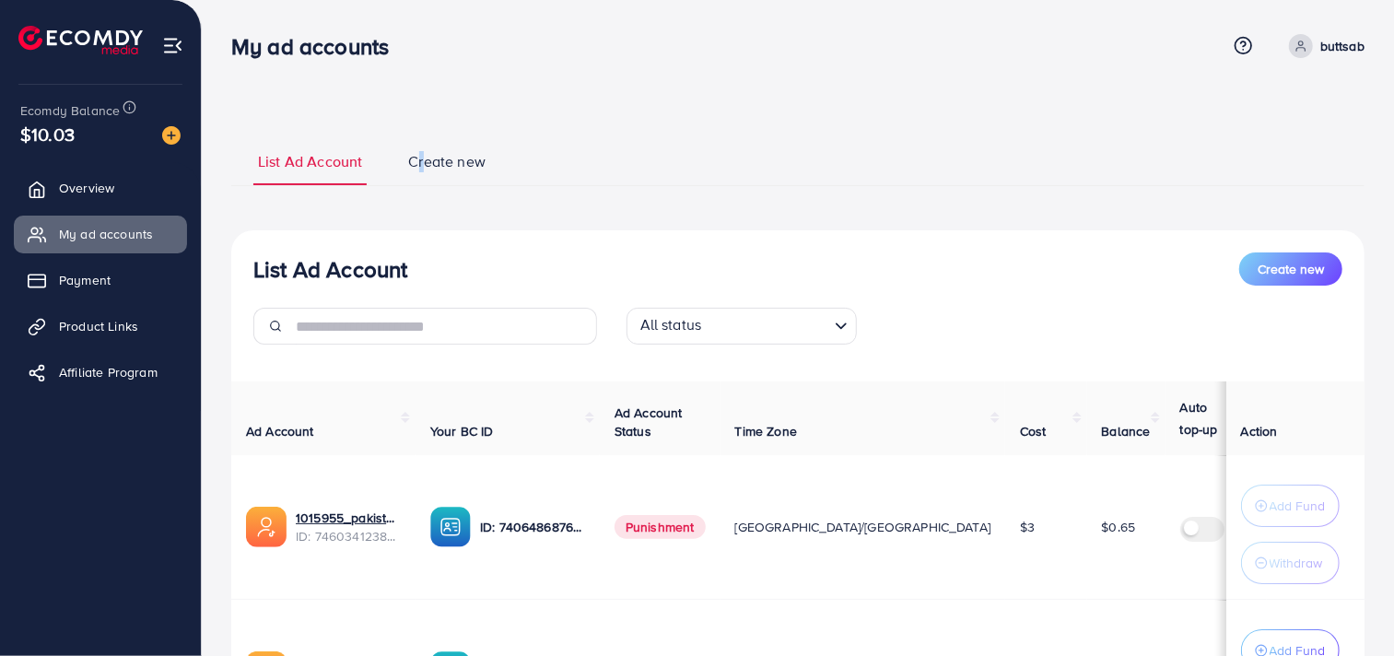
drag, startPoint x: 420, startPoint y: 83, endPoint x: 425, endPoint y: 113, distance: 30.8
click at [425, 113] on div "List Ad Account Create new List Ad Account Create new All status Loading... Ad …" at bounding box center [798, 438] width 1192 height 877
click at [422, 112] on div "List Ad Account Create new List Ad Account Create new All status Loading... Ad …" at bounding box center [798, 438] width 1192 height 877
click at [387, 127] on div "List Ad Account Create new List Ad Account Create new All status Loading... Ad …" at bounding box center [798, 481] width 1134 height 734
drag, startPoint x: 382, startPoint y: 159, endPoint x: 501, endPoint y: 170, distance: 119.4
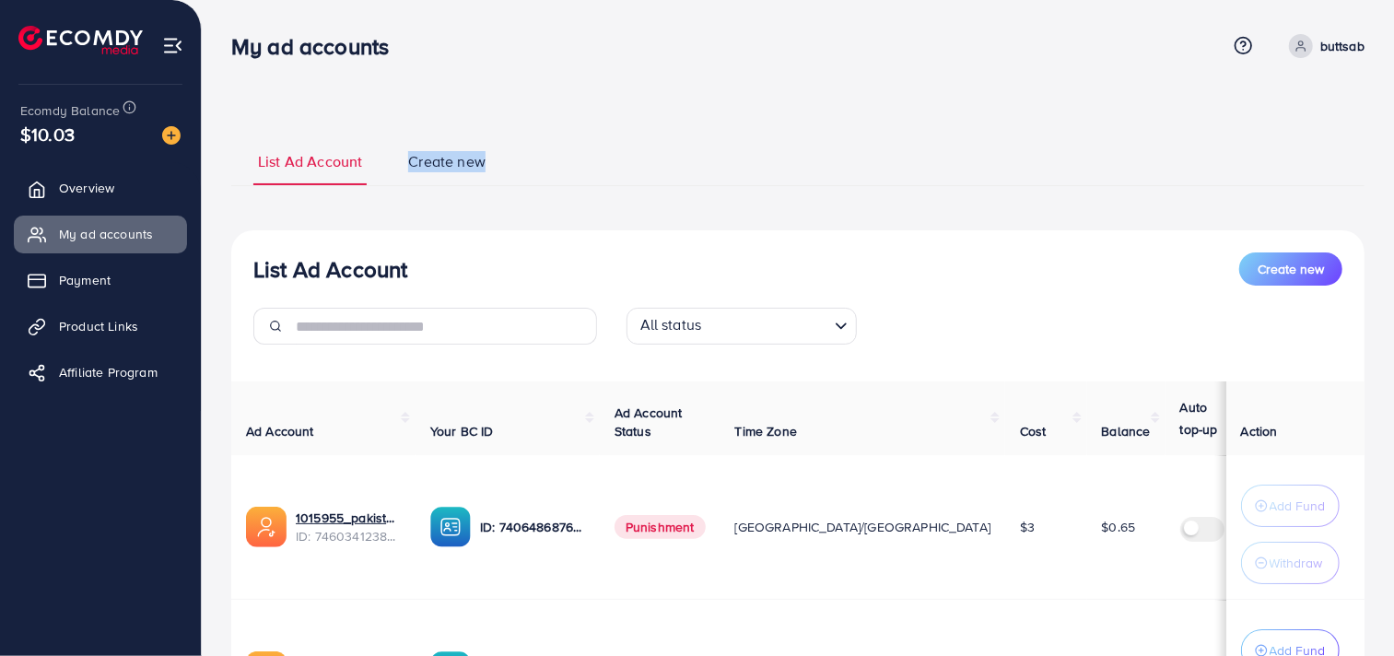
click at [501, 170] on ul "List Ad Account Create new" at bounding box center [798, 161] width 1134 height 50
click at [498, 185] on li "Create new" at bounding box center [465, 168] width 123 height 34
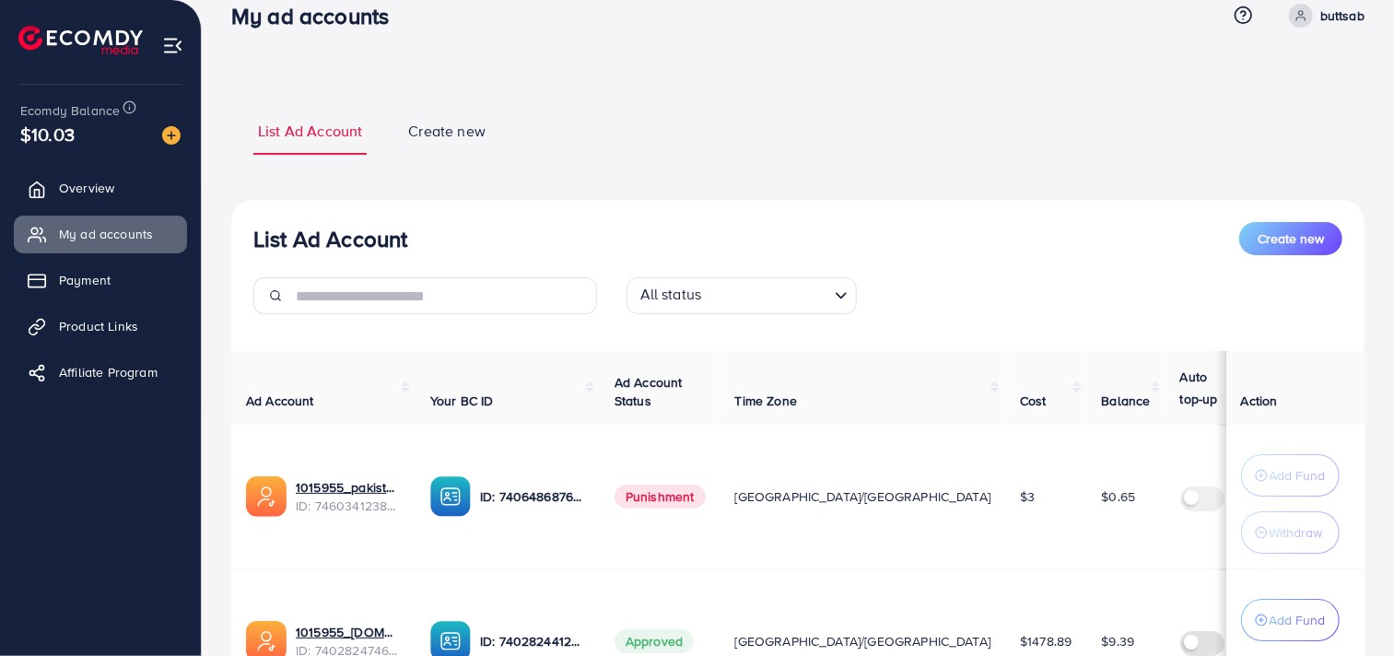
scroll to position [24, 0]
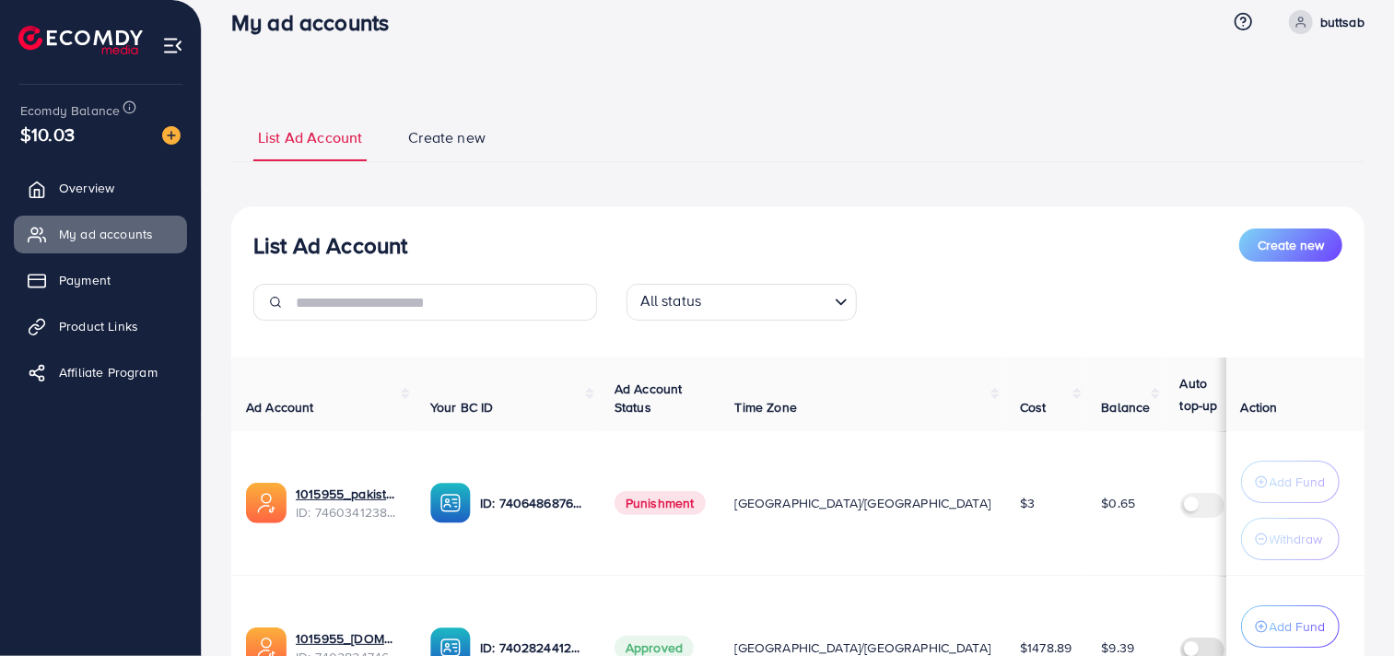
drag, startPoint x: 236, startPoint y: 229, endPoint x: 466, endPoint y: 237, distance: 230.5
click at [466, 237] on div "List Ad Account Create new All status Loading..." at bounding box center [798, 282] width 1134 height 107
click at [466, 238] on div "List Ad Account Create new" at bounding box center [797, 245] width 1089 height 33
drag, startPoint x: 241, startPoint y: 243, endPoint x: 623, endPoint y: 274, distance: 382.7
click at [621, 274] on div "List Ad Account Create new All status Loading..." at bounding box center [798, 282] width 1134 height 107
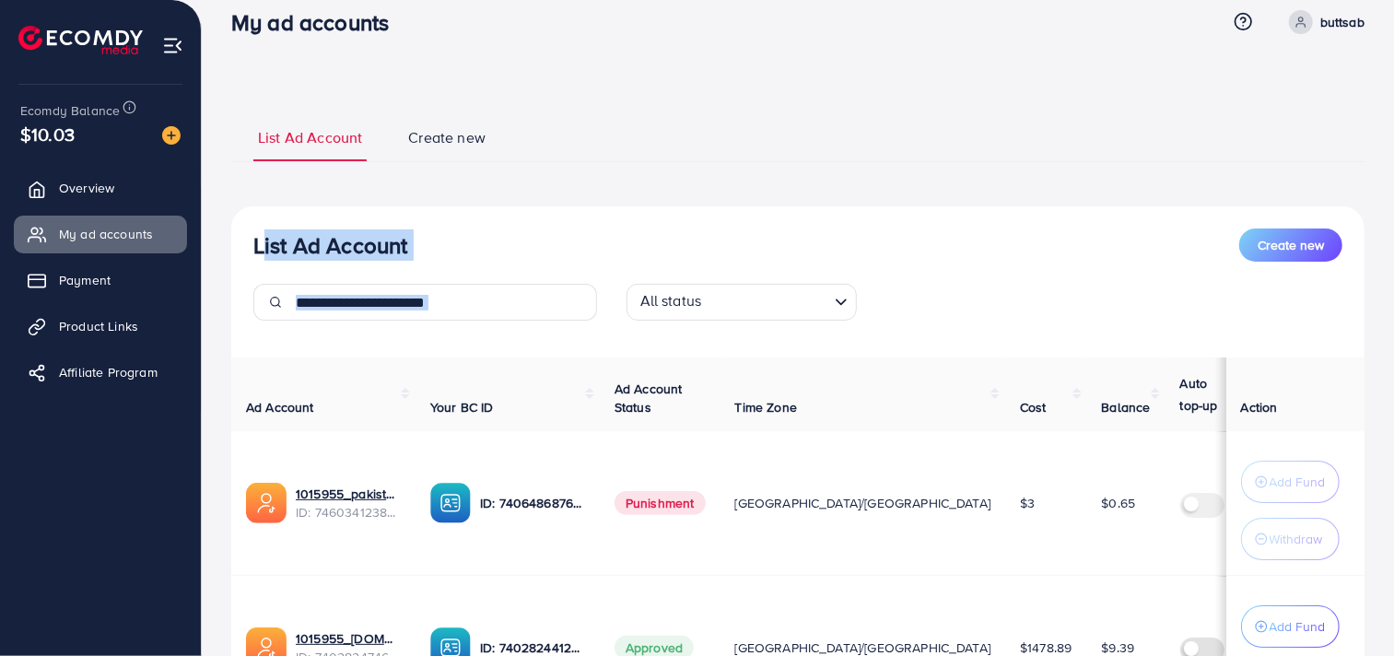
click at [530, 215] on div "List Ad Account Create new All status Loading... Ad Account Your BC ID Ad Accou…" at bounding box center [798, 503] width 1134 height 595
